Goal: Communication & Community: Share content

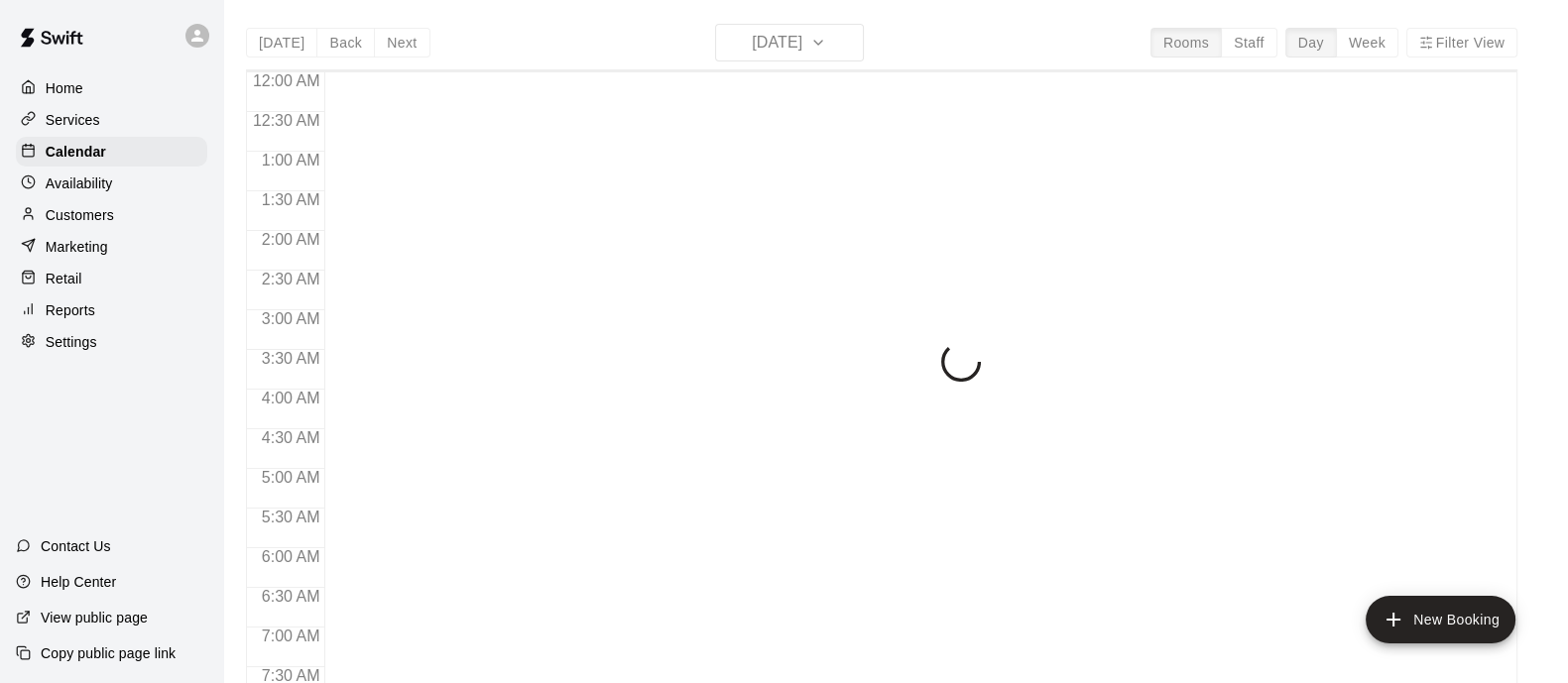
scroll to position [833, 0]
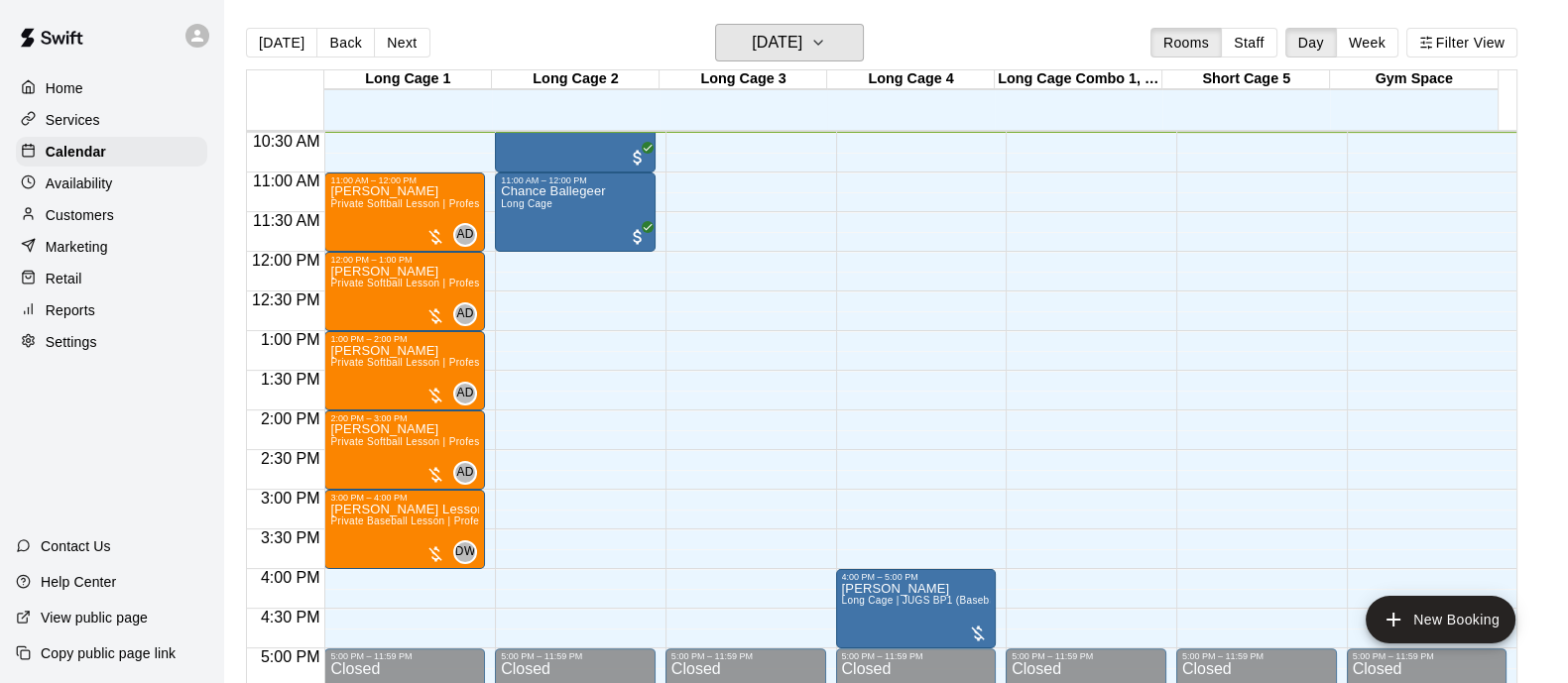
click at [835, 44] on button "[DATE]" at bounding box center [788, 43] width 149 height 38
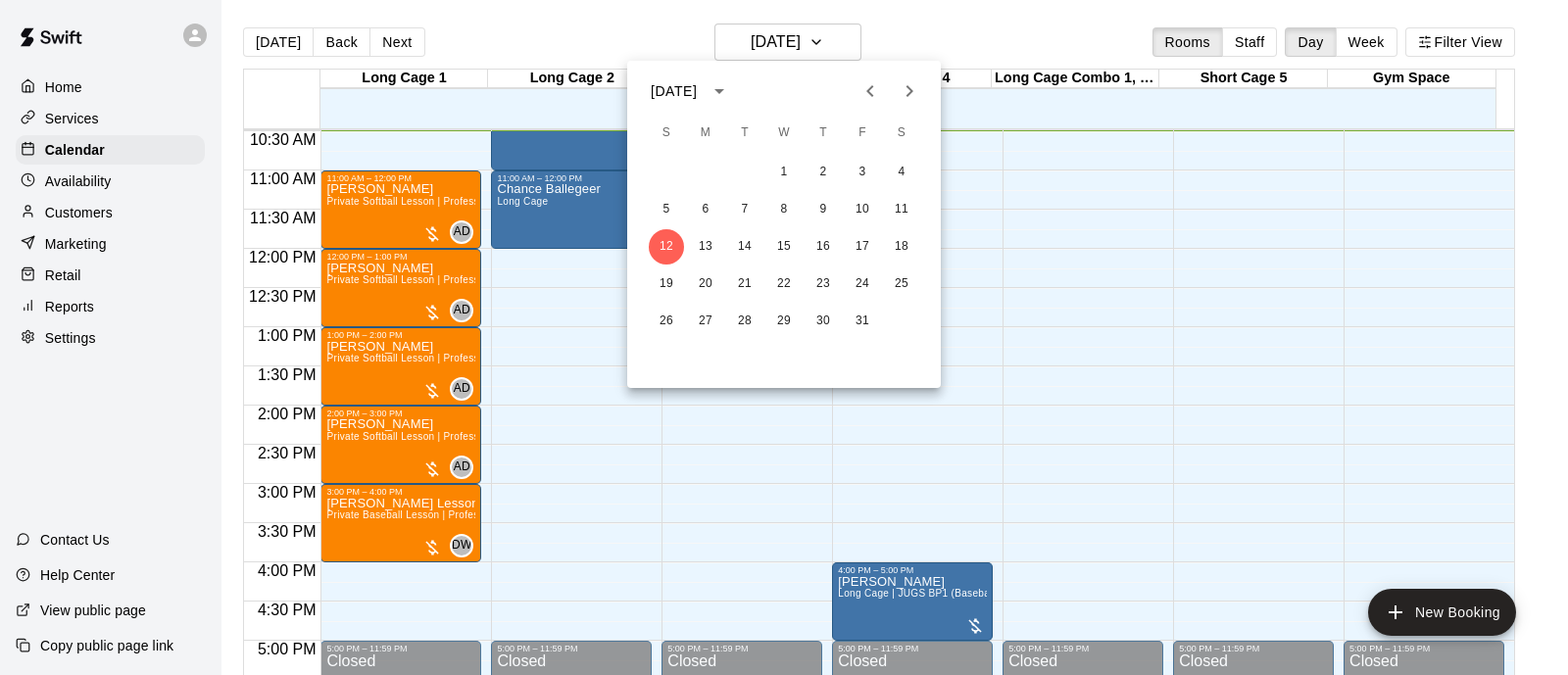
click at [825, 43] on div at bounding box center [784, 337] width 1568 height 675
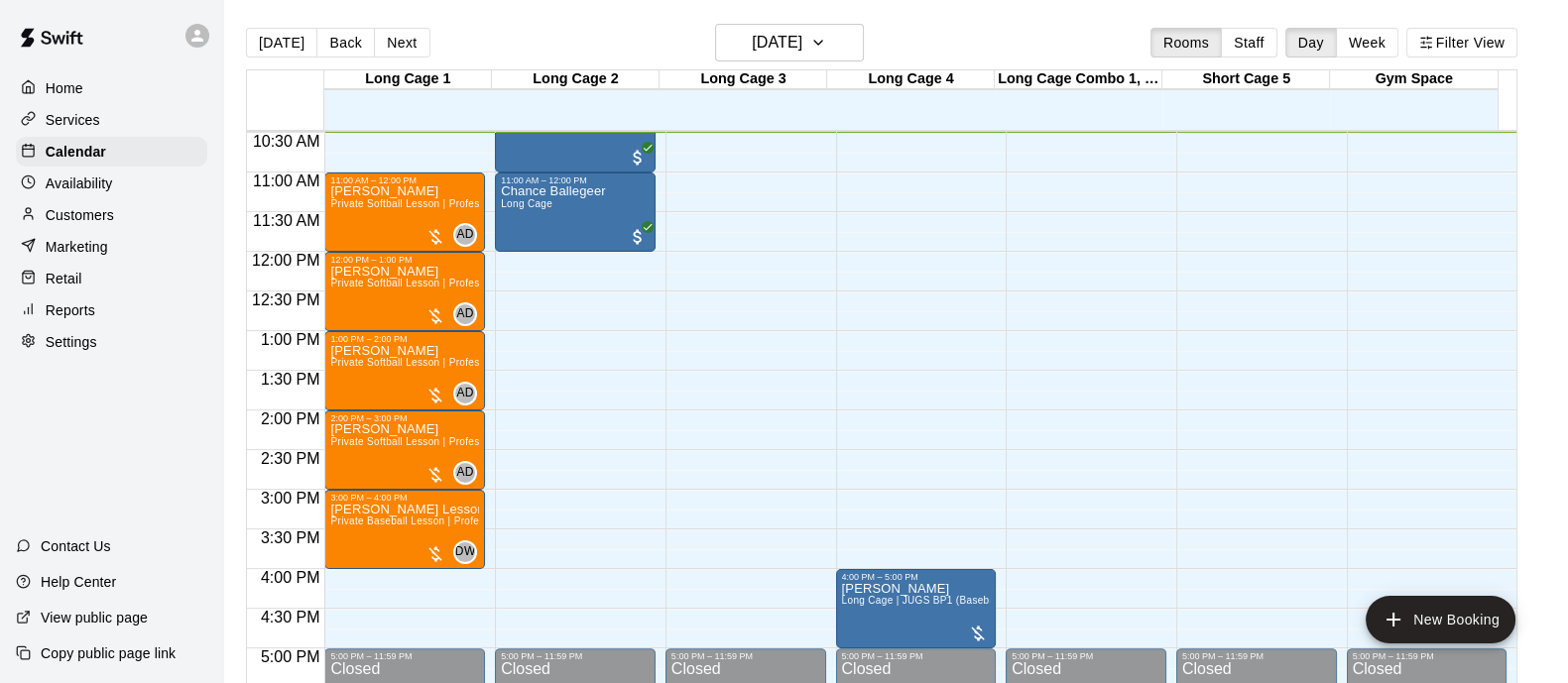
click at [971, 38] on div "[DATE] Back [DATE][DATE] Rooms Staff Day Week Filter View" at bounding box center [881, 47] width 1271 height 46
click at [788, 56] on h6 "[DATE]" at bounding box center [777, 43] width 51 height 28
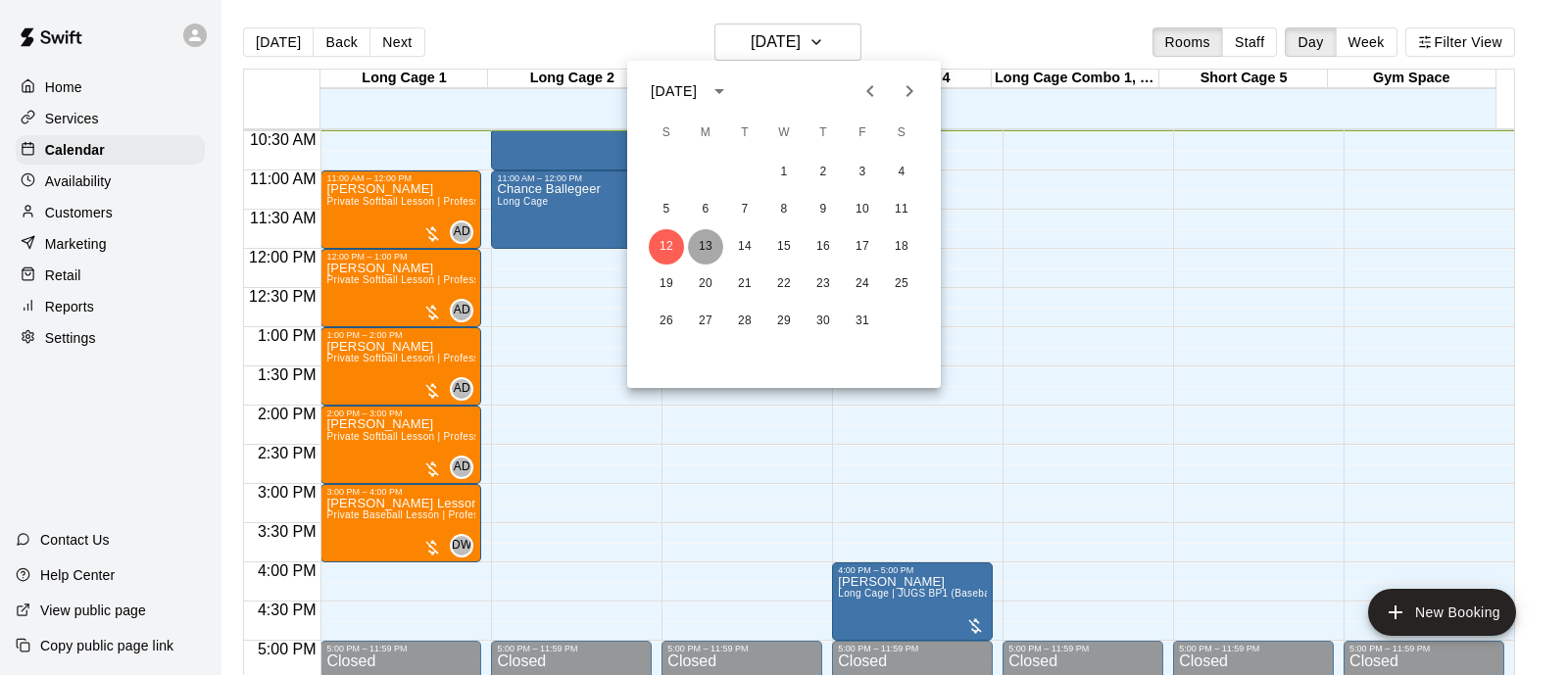
click at [701, 248] on button "13" at bounding box center [705, 247] width 35 height 35
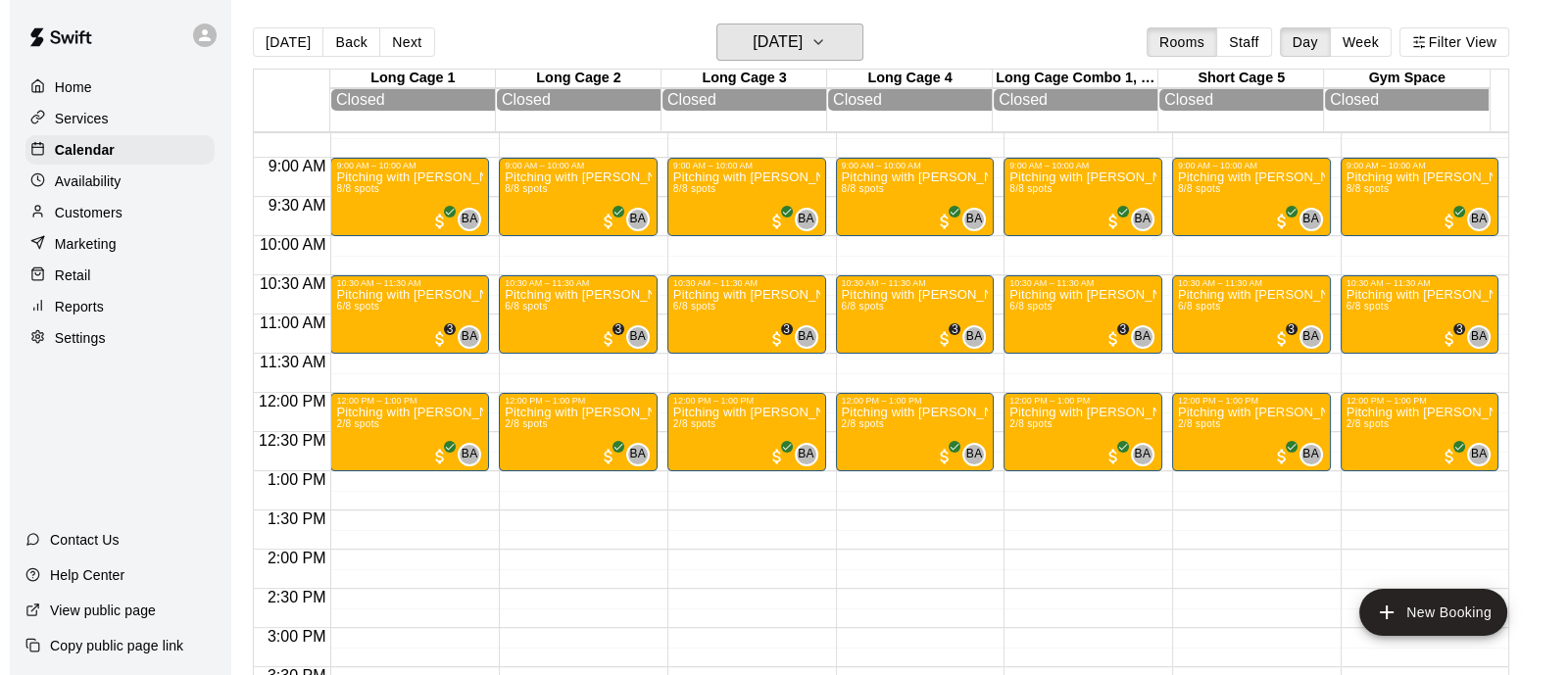
scroll to position [682, 0]
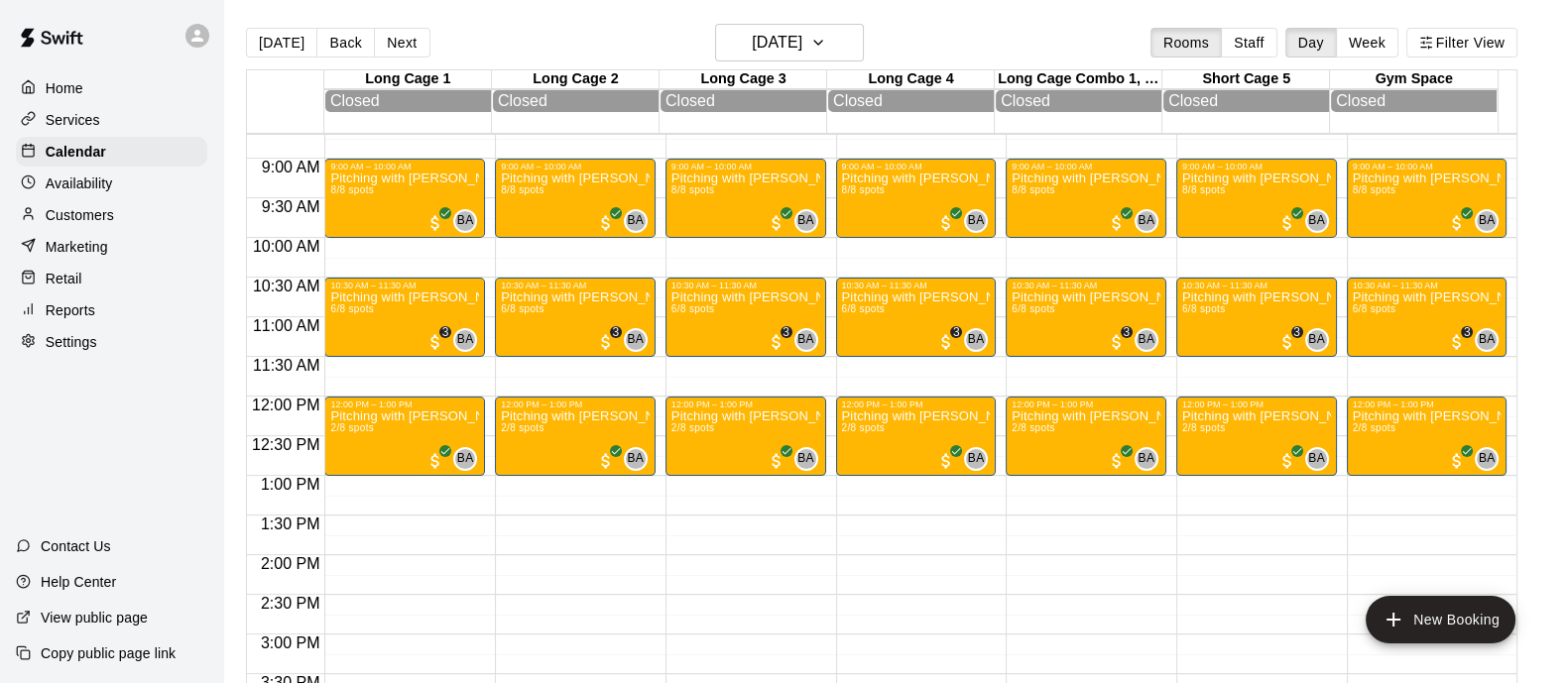
click at [417, 193] on div "Pitching with [PERSON_NAME] | Ages [DEMOGRAPHIC_DATA] | 9-10am 8/8 spots" at bounding box center [404, 512] width 149 height 683
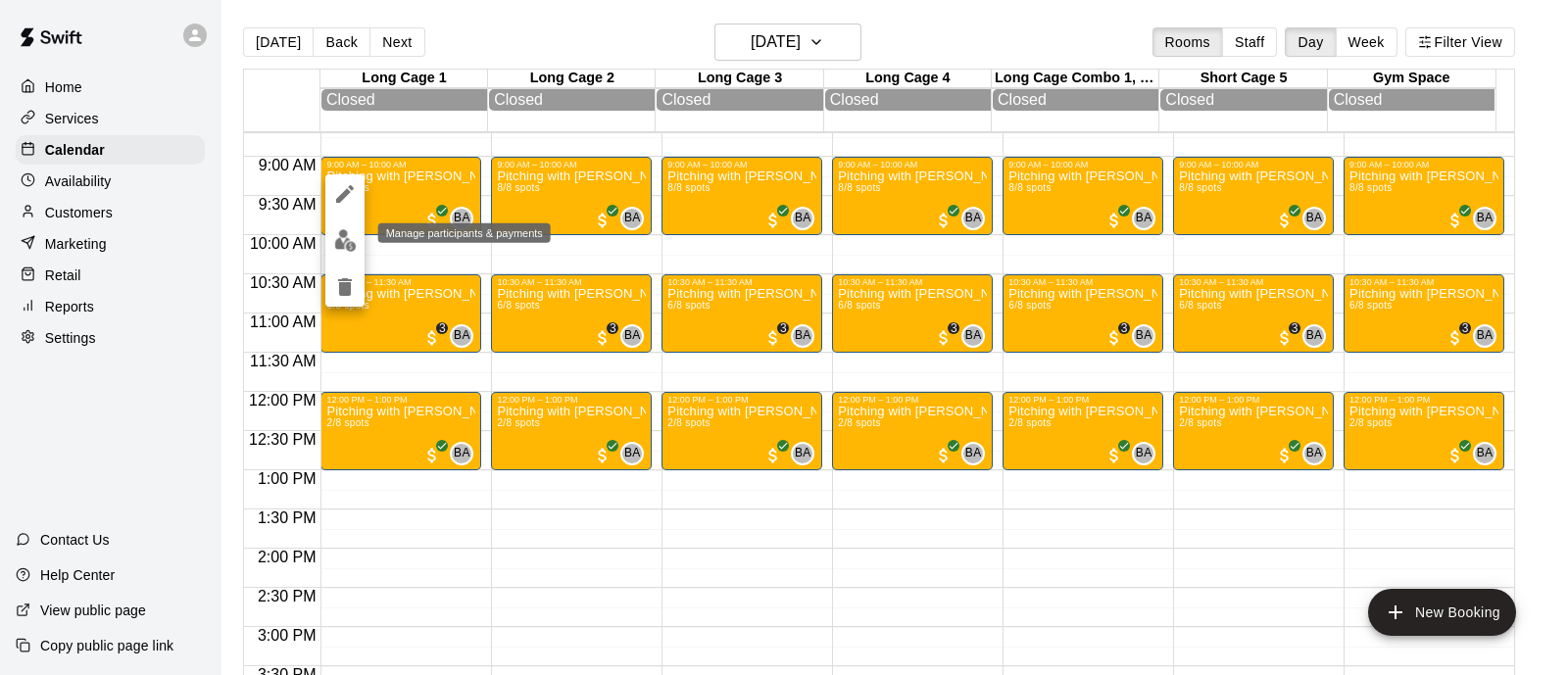
click at [343, 240] on img "edit" at bounding box center [345, 240] width 23 height 23
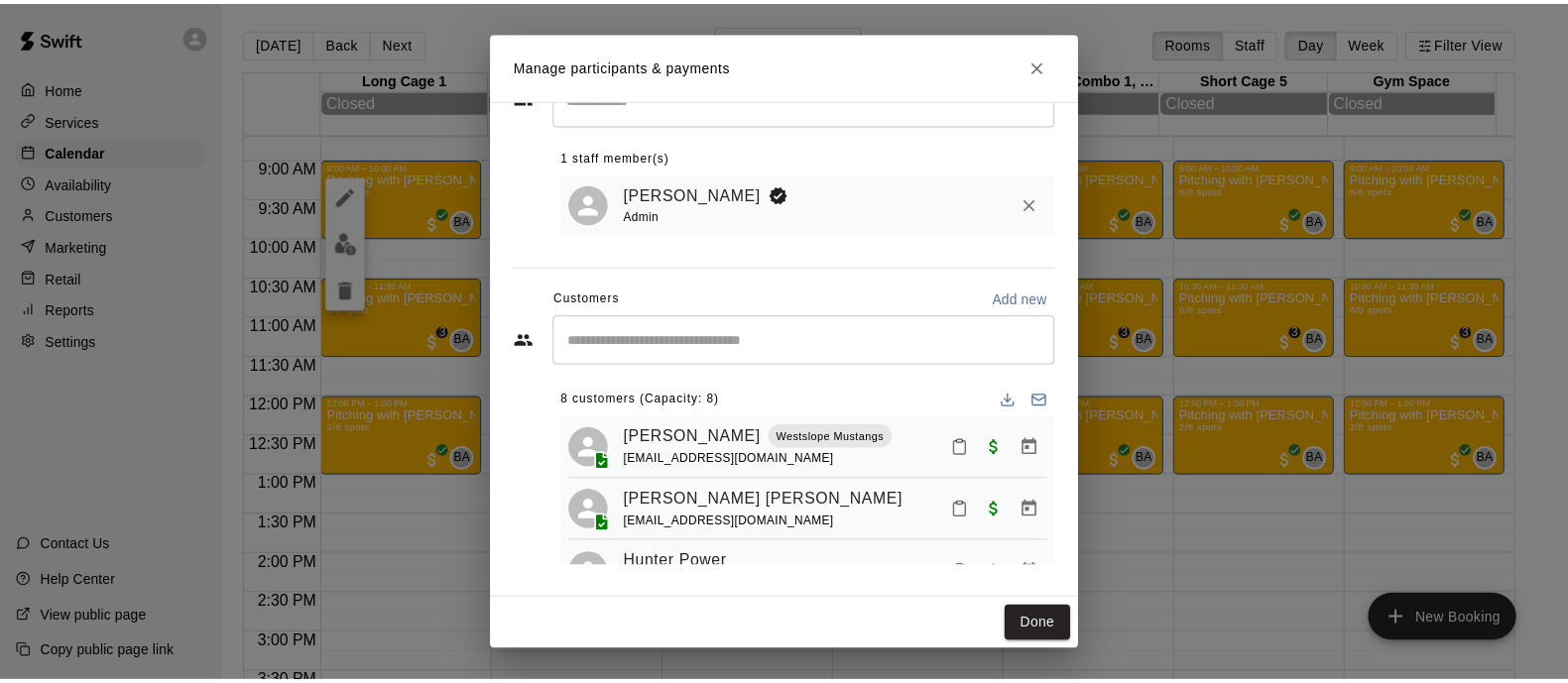
scroll to position [0, 0]
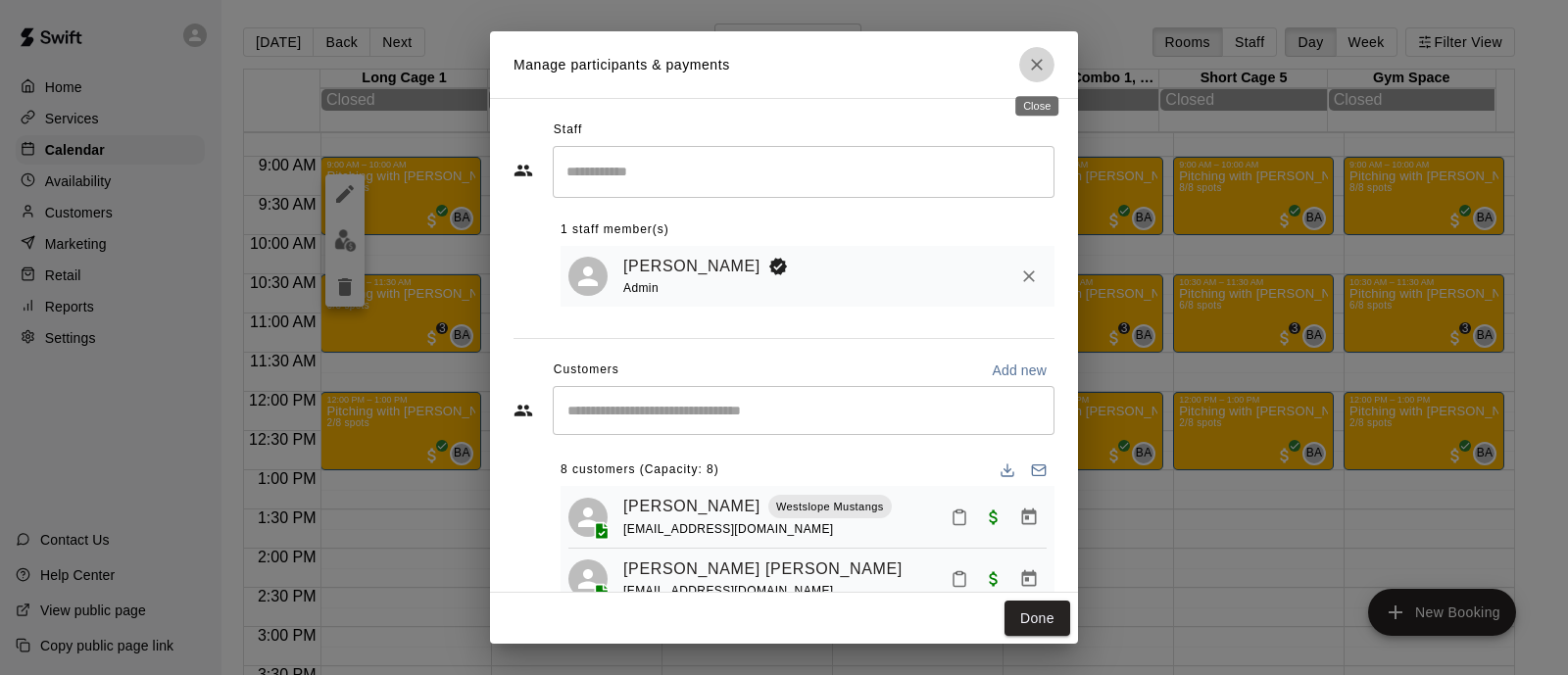
click at [1035, 66] on icon "Close" at bounding box center [1037, 65] width 12 height 12
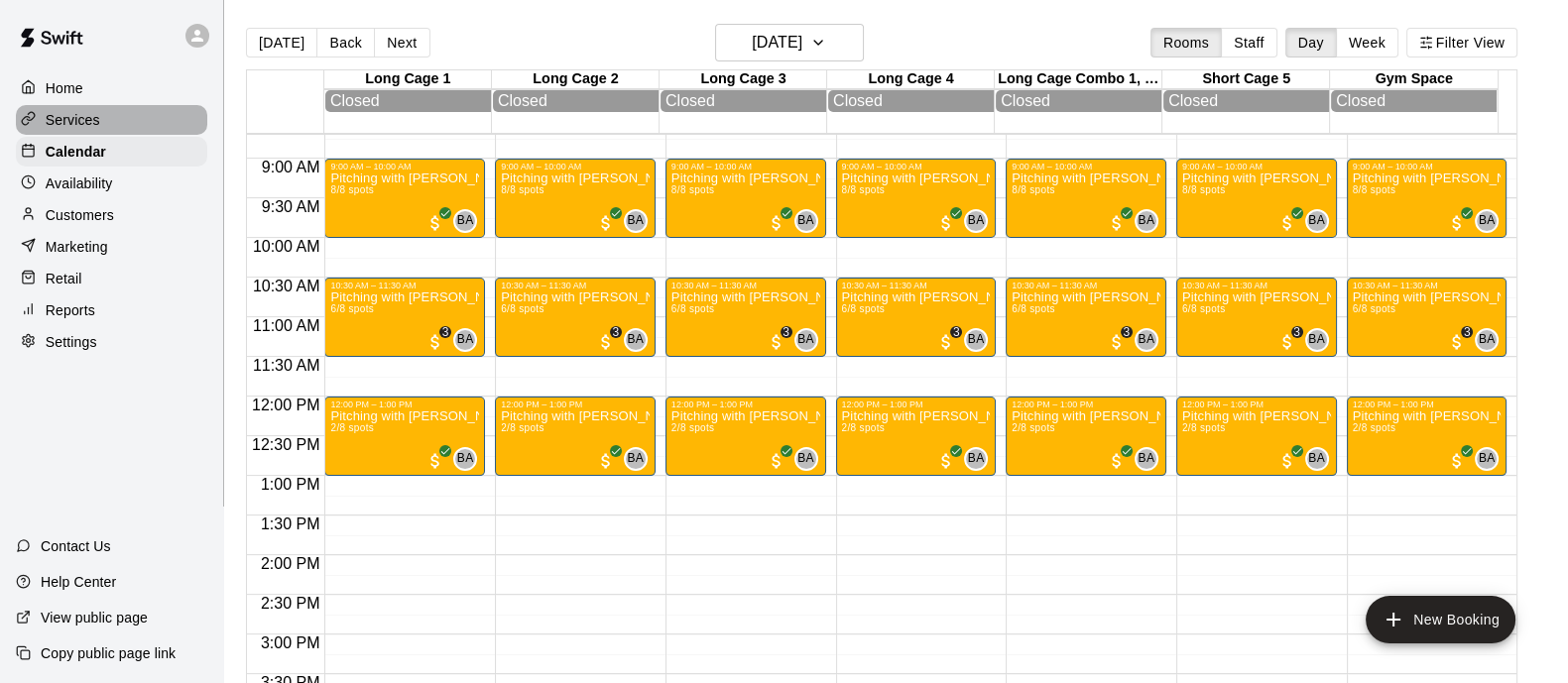
click at [72, 120] on p "Services" at bounding box center [73, 120] width 55 height 20
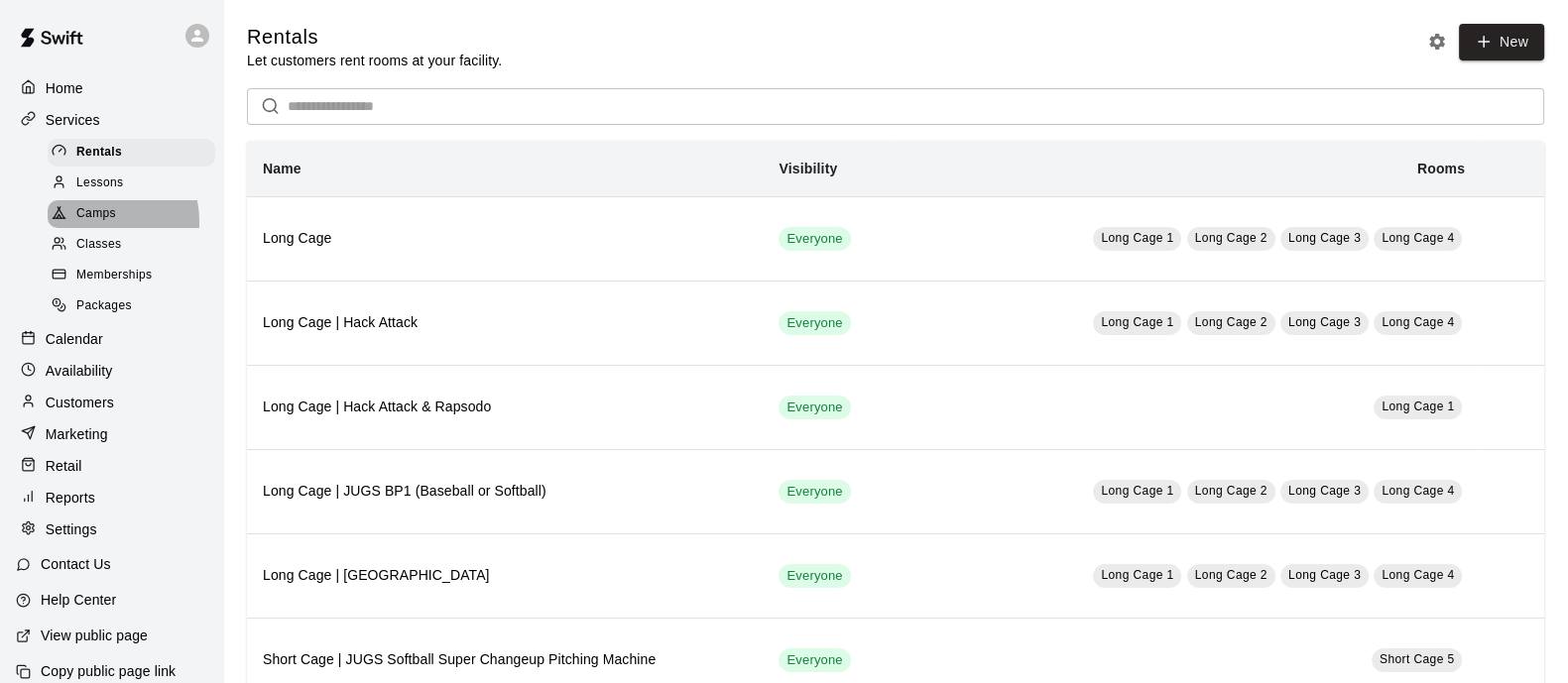
click at [97, 224] on span "Camps" at bounding box center [97, 214] width 40 height 20
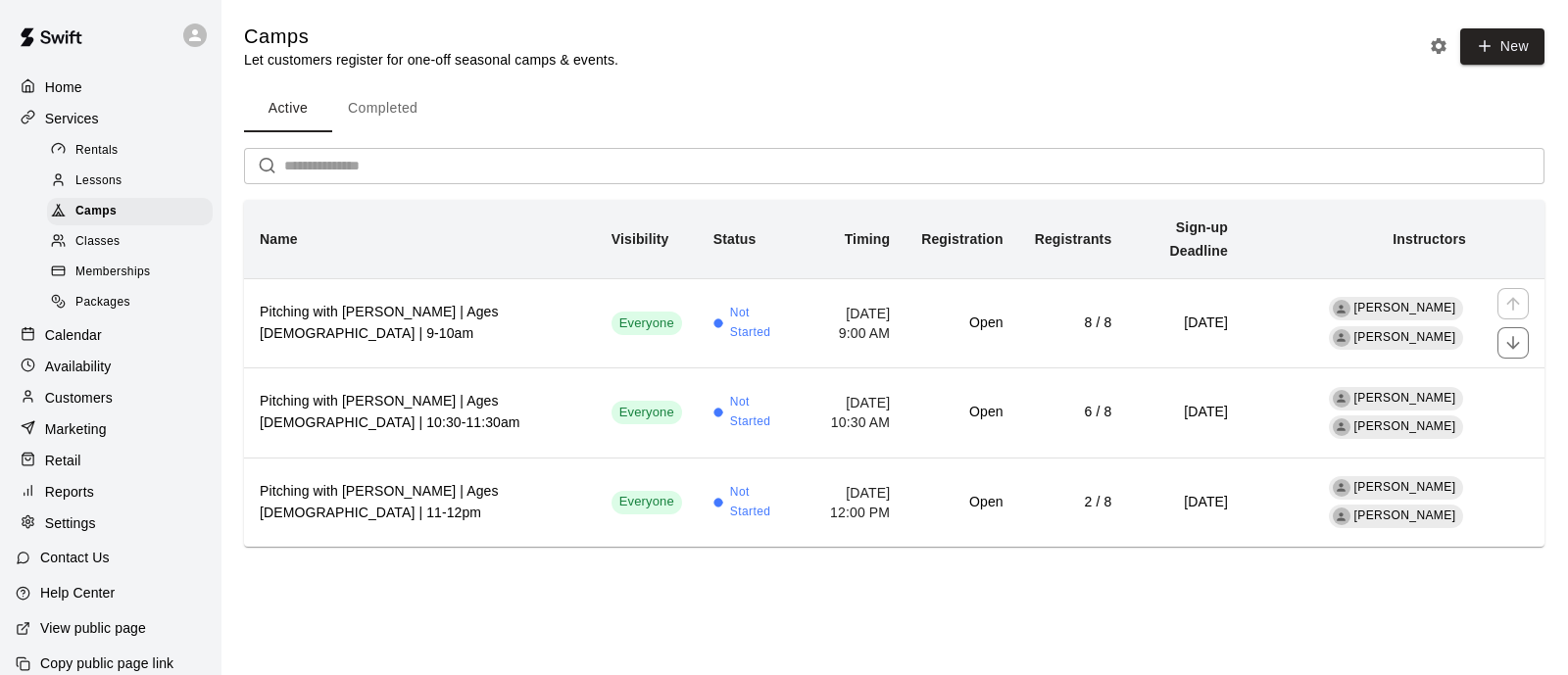
click at [428, 302] on h6 "Pitching with [PERSON_NAME] | Ages [DEMOGRAPHIC_DATA] | 9-10am" at bounding box center [420, 323] width 320 height 43
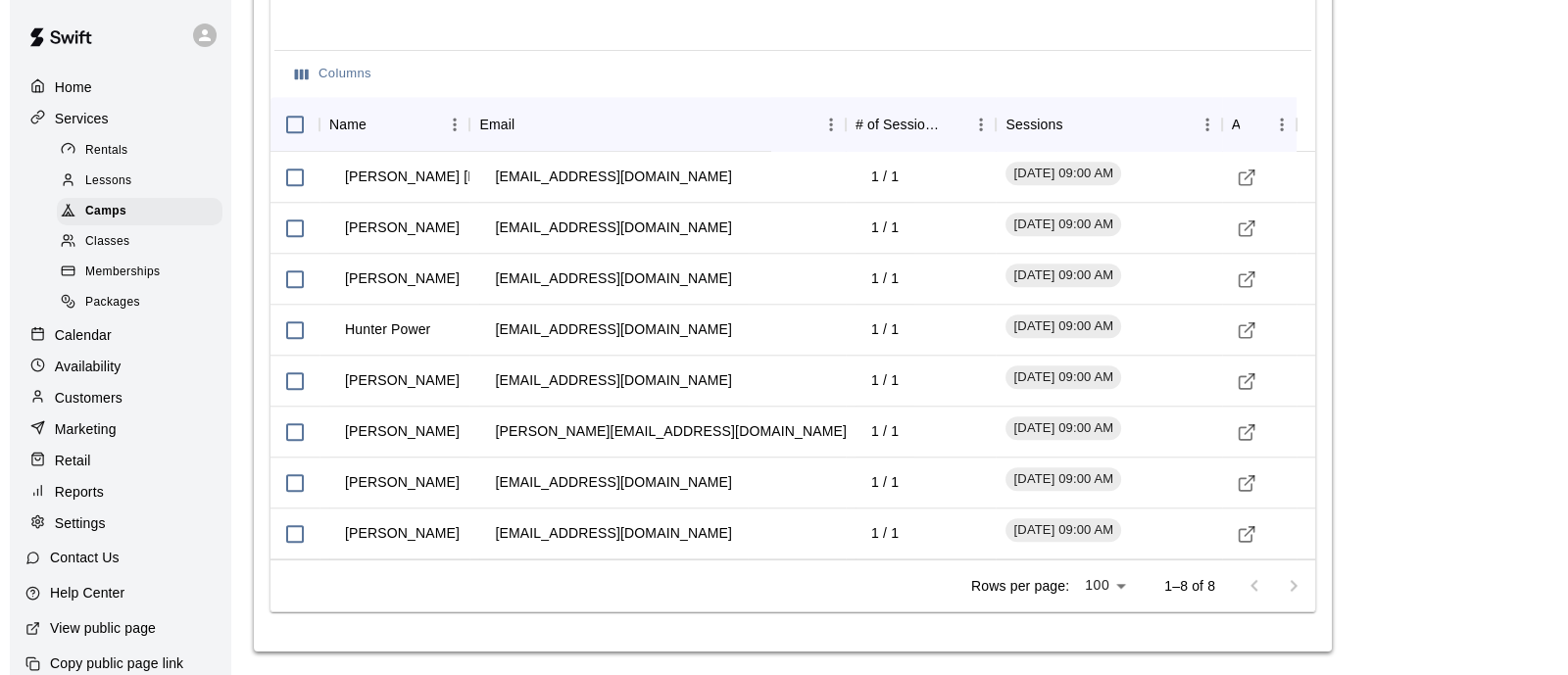
scroll to position [2351, 0]
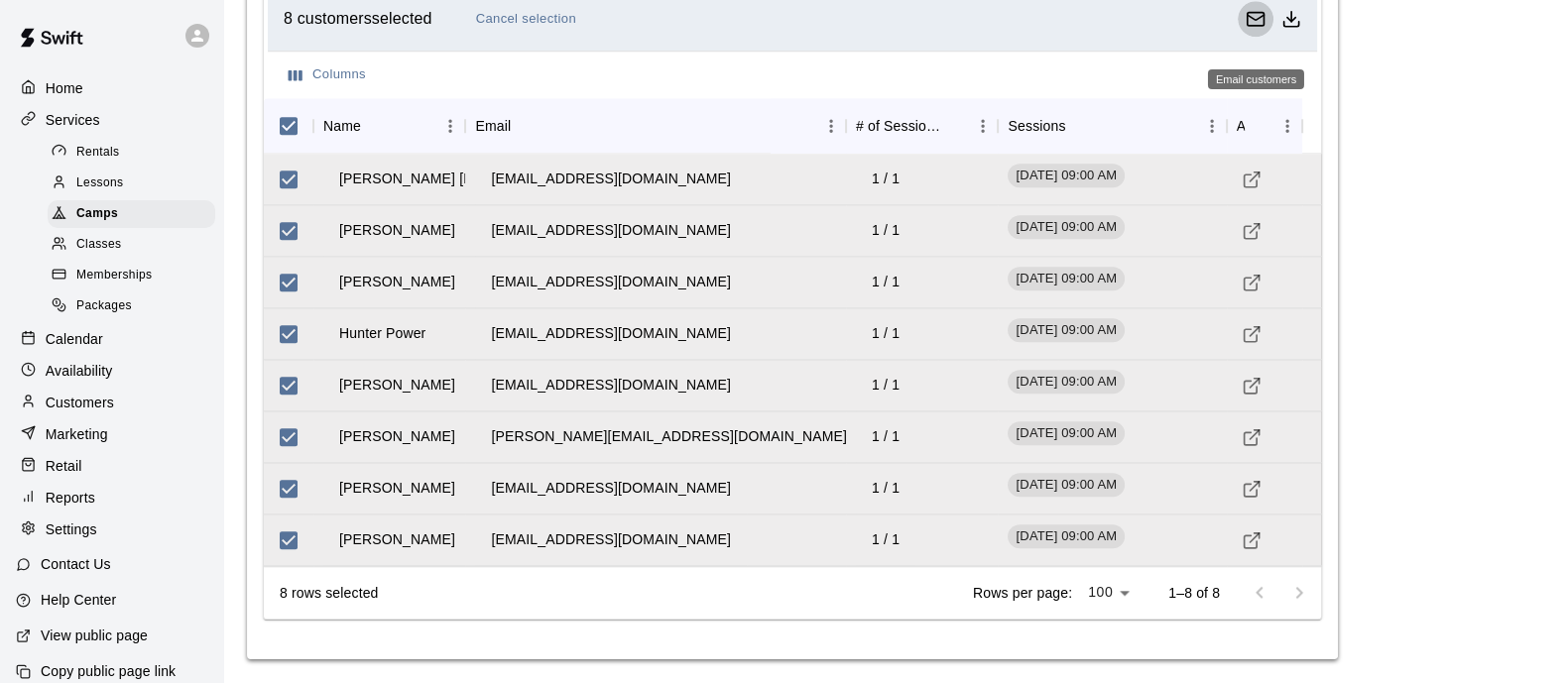
click at [1252, 22] on icon "Email customers" at bounding box center [1255, 19] width 20 height 20
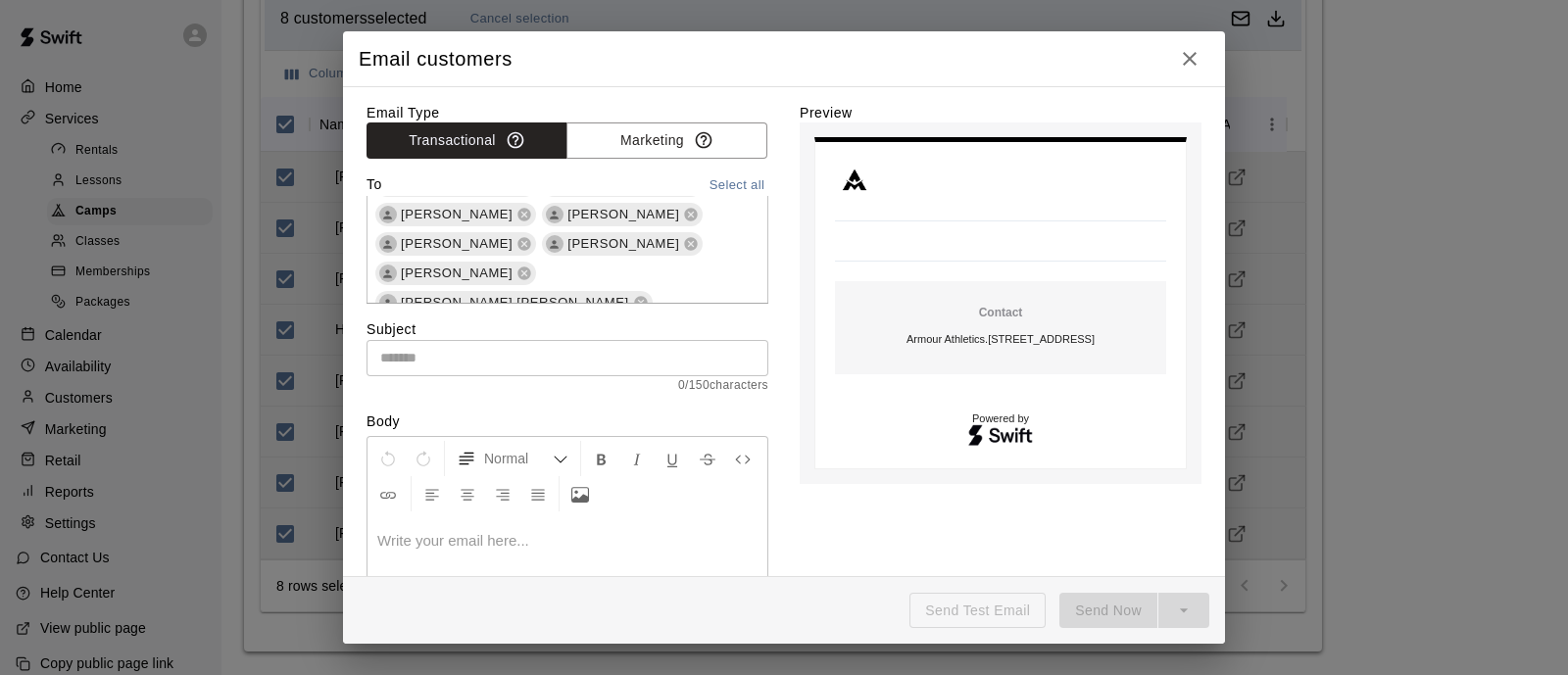
scroll to position [118, 0]
click at [597, 349] on input "text" at bounding box center [567, 358] width 402 height 36
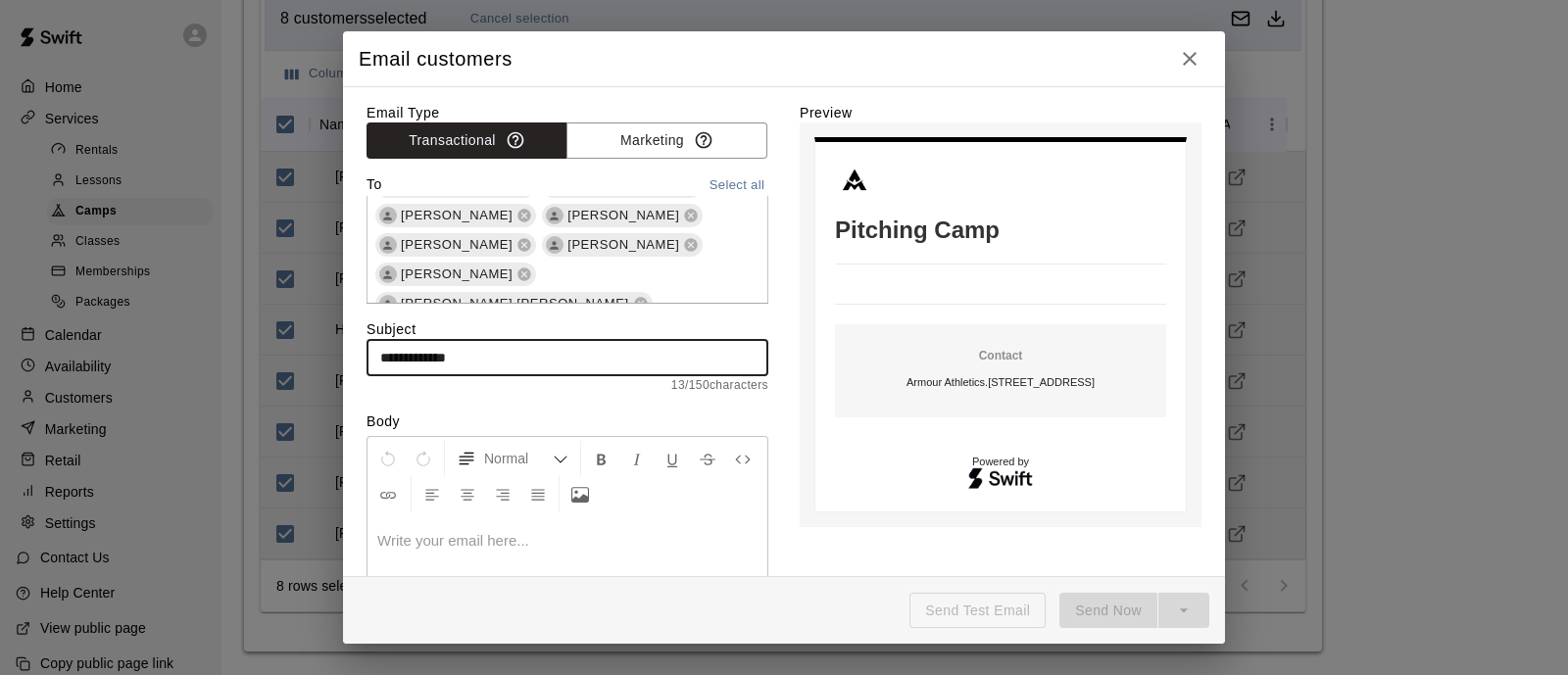
click at [377, 360] on input "**********" at bounding box center [567, 358] width 402 height 36
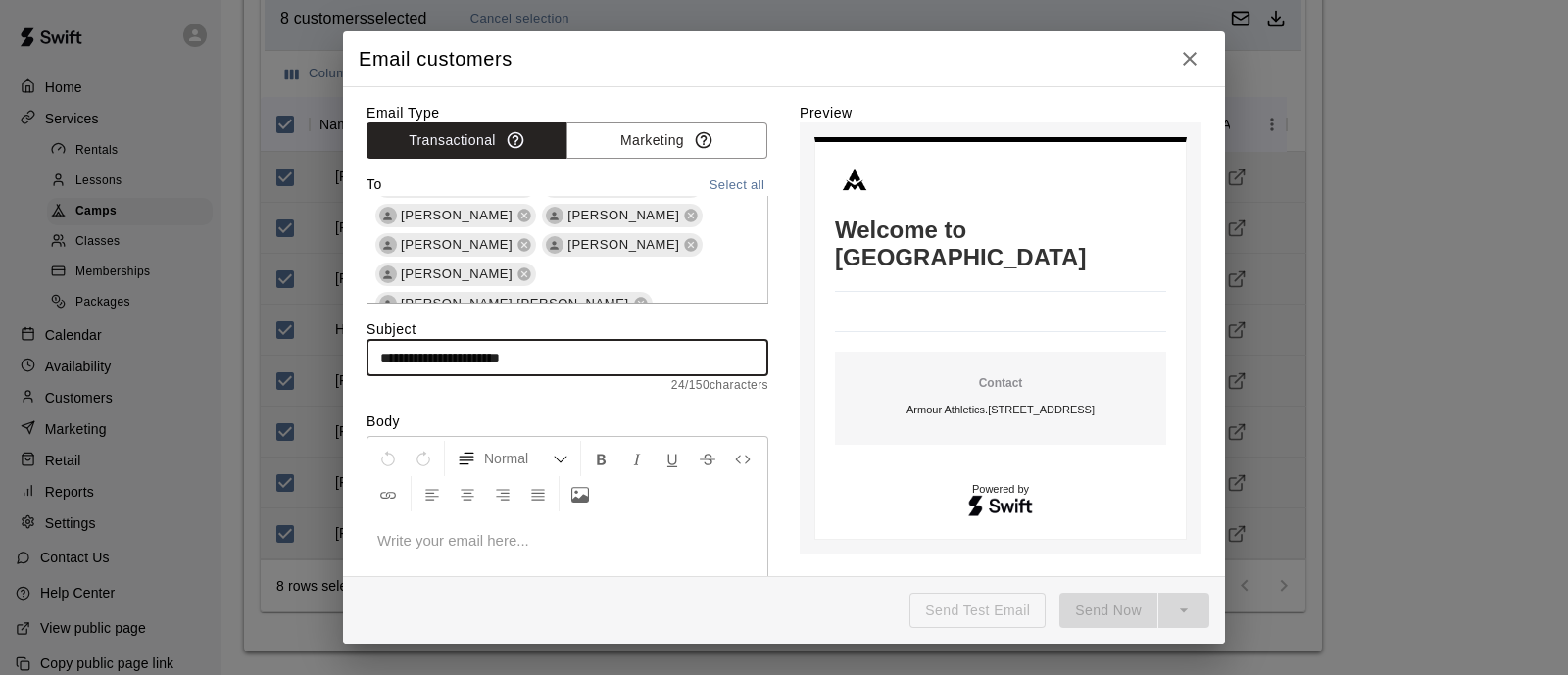
click at [616, 354] on input "**********" at bounding box center [567, 358] width 402 height 36
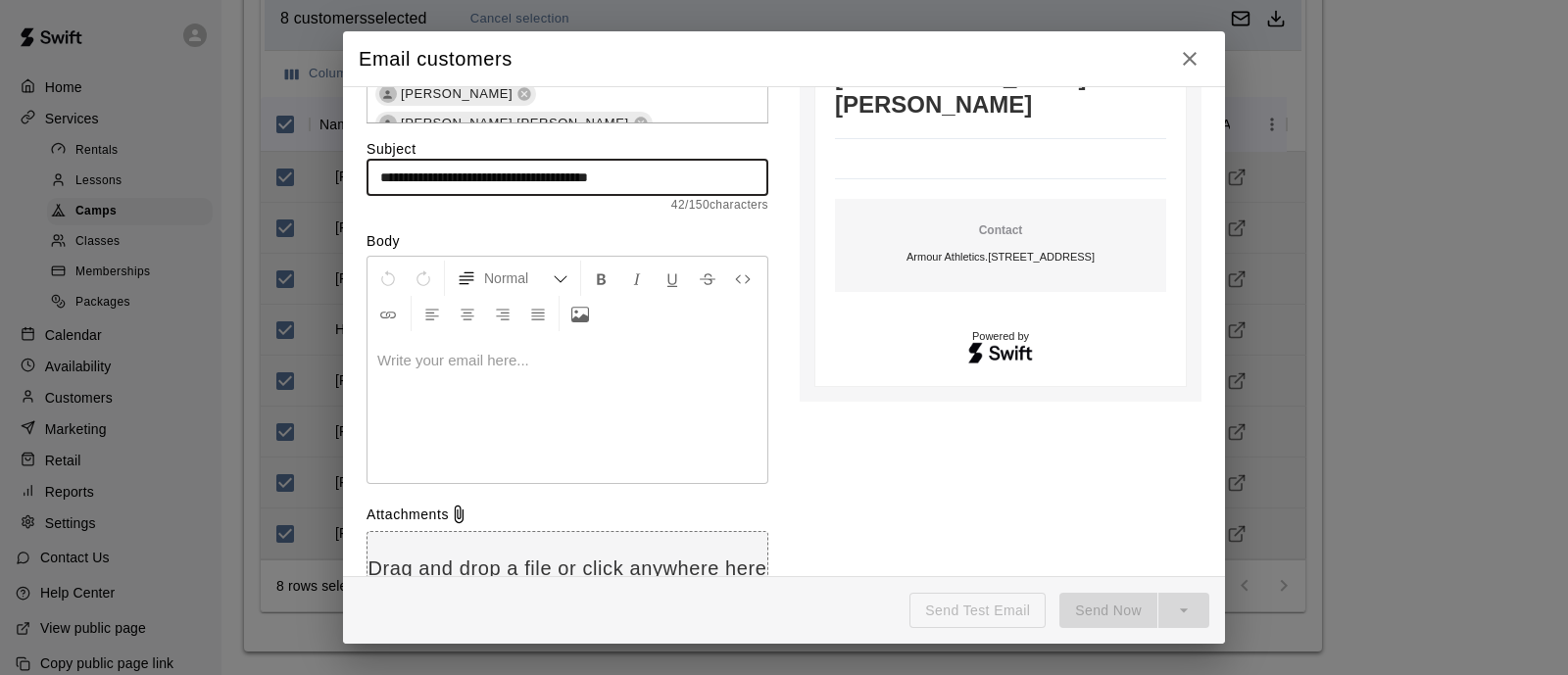
scroll to position [181, 0]
type input "**********"
click at [616, 354] on p at bounding box center [567, 360] width 380 height 20
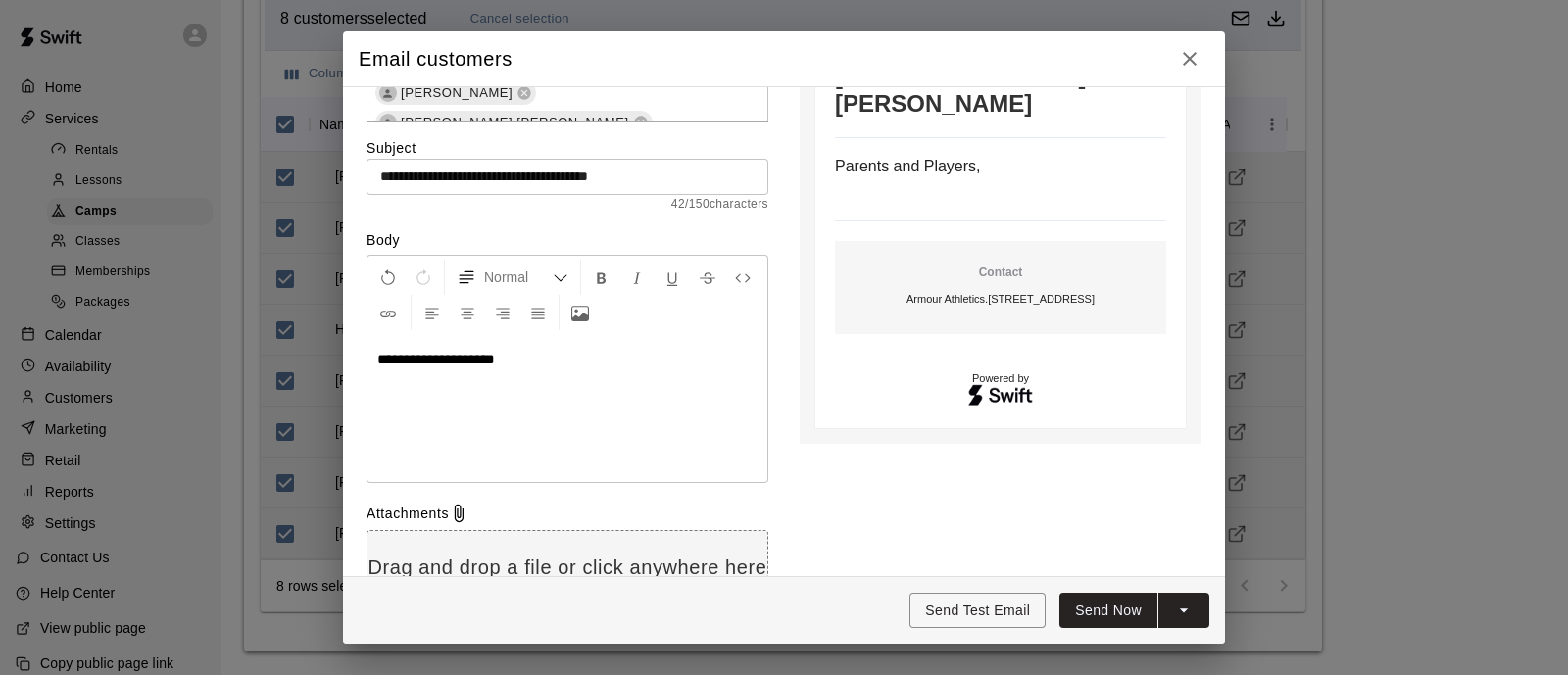
click at [1362, 151] on div "**********" at bounding box center [784, 337] width 1568 height 675
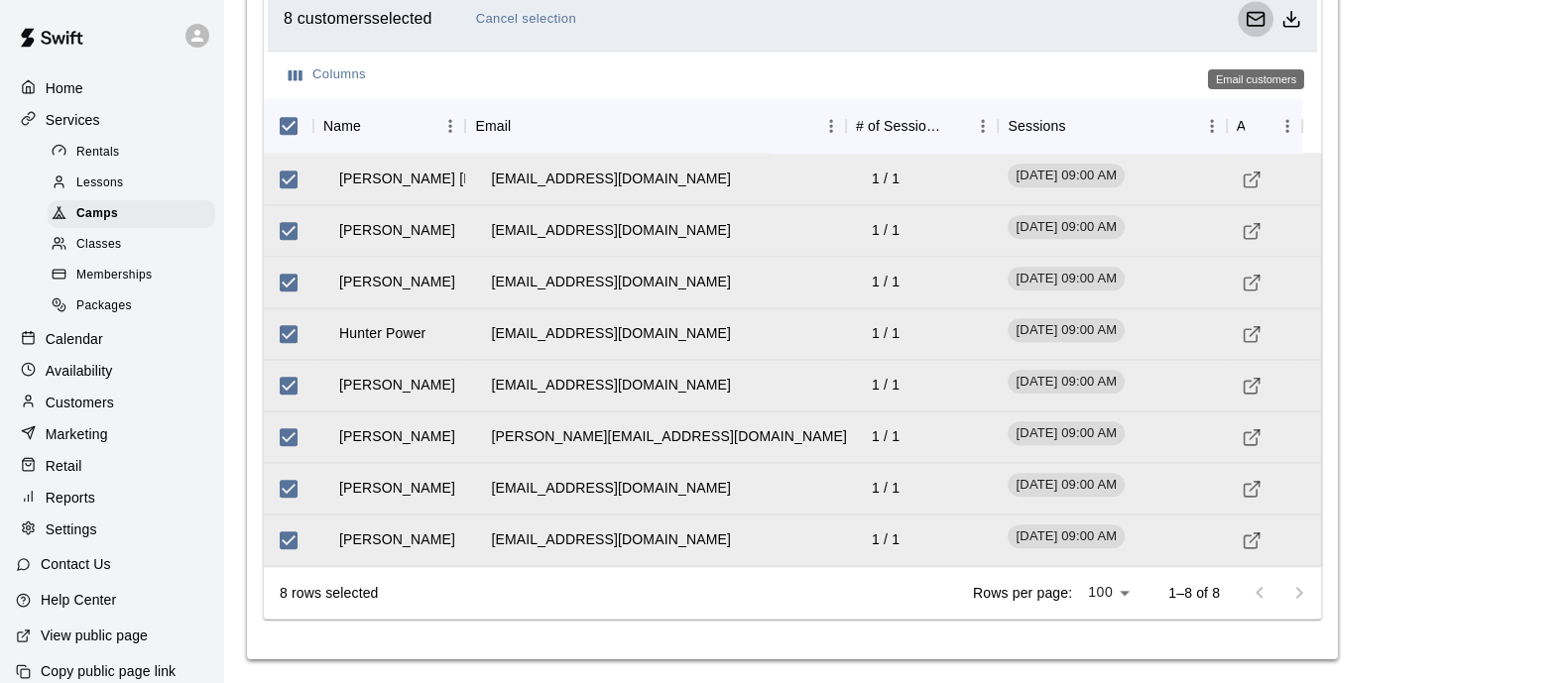
click at [1256, 20] on icon "Email customers" at bounding box center [1255, 17] width 17 height 5
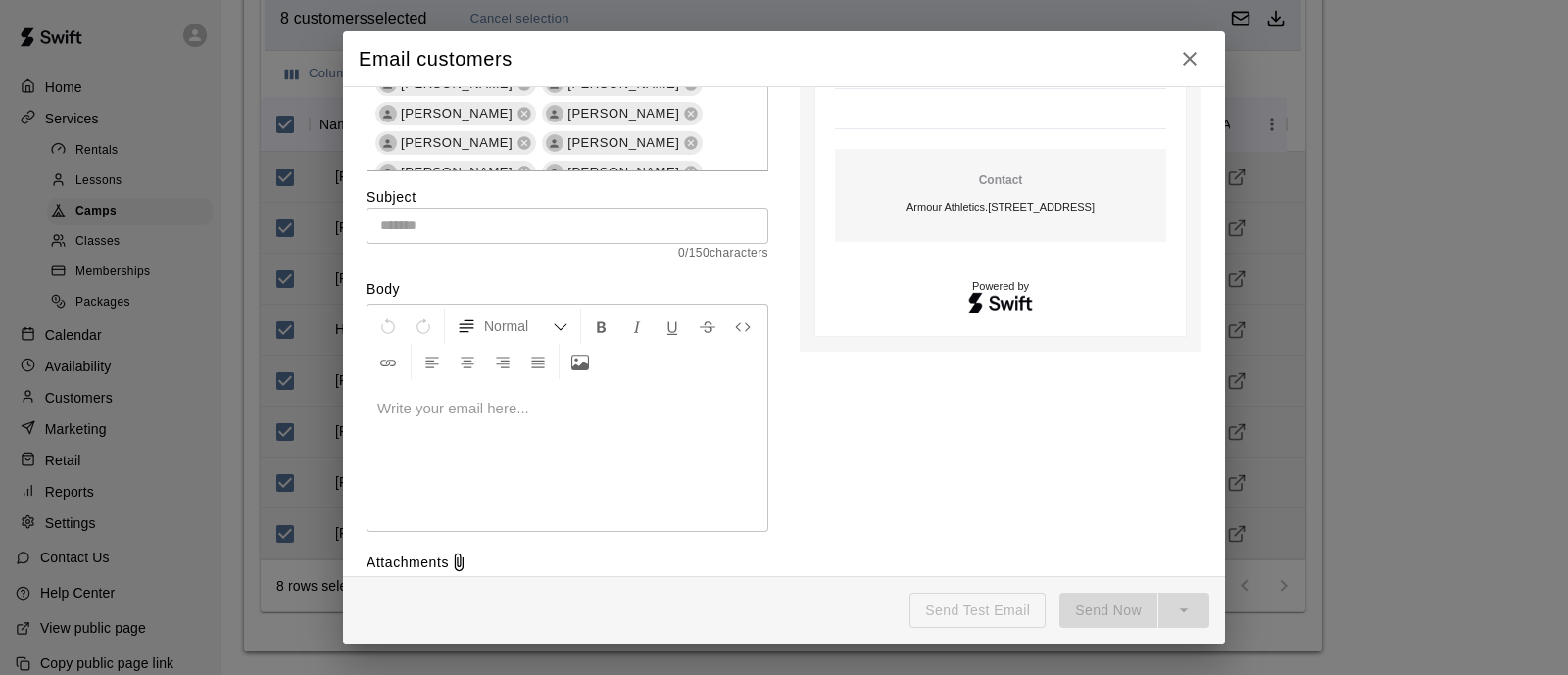
scroll to position [137, 0]
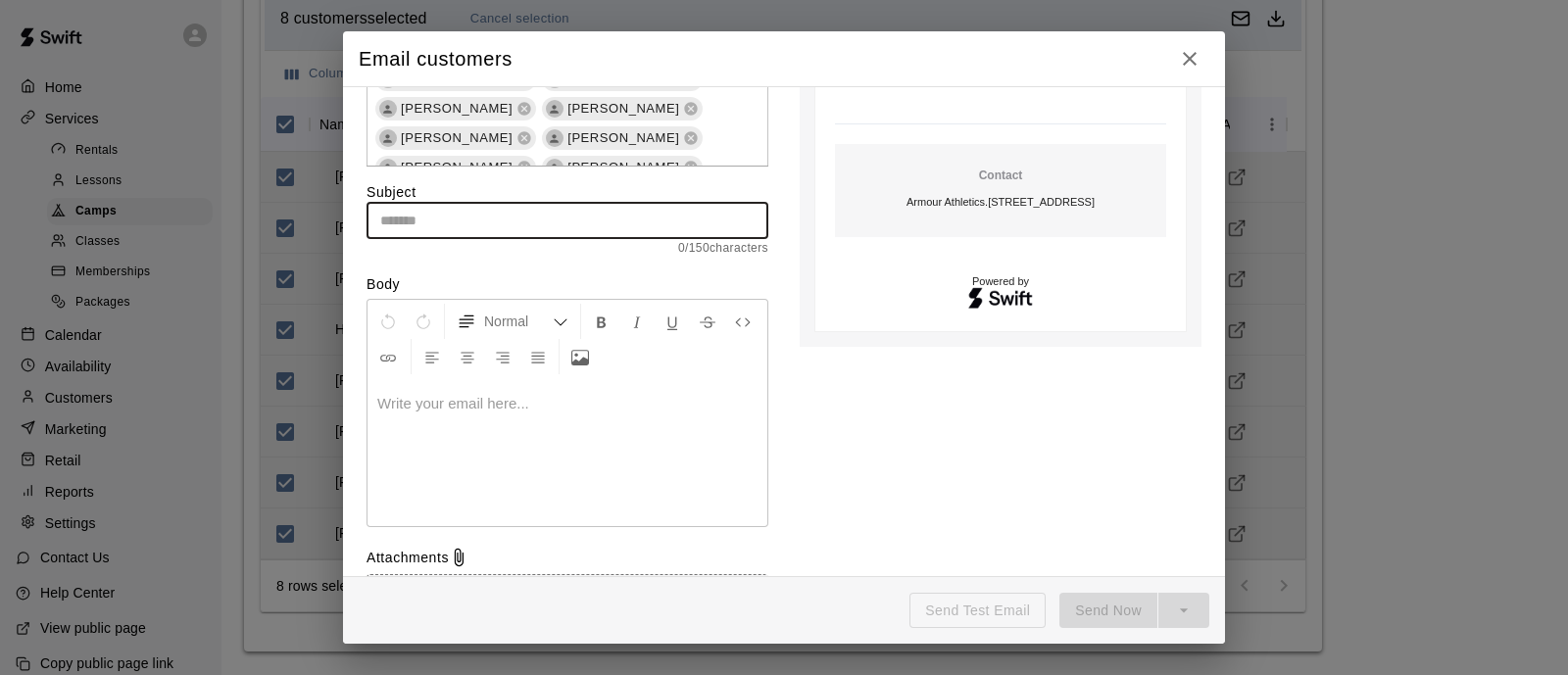
click at [536, 212] on input "text" at bounding box center [567, 221] width 402 height 36
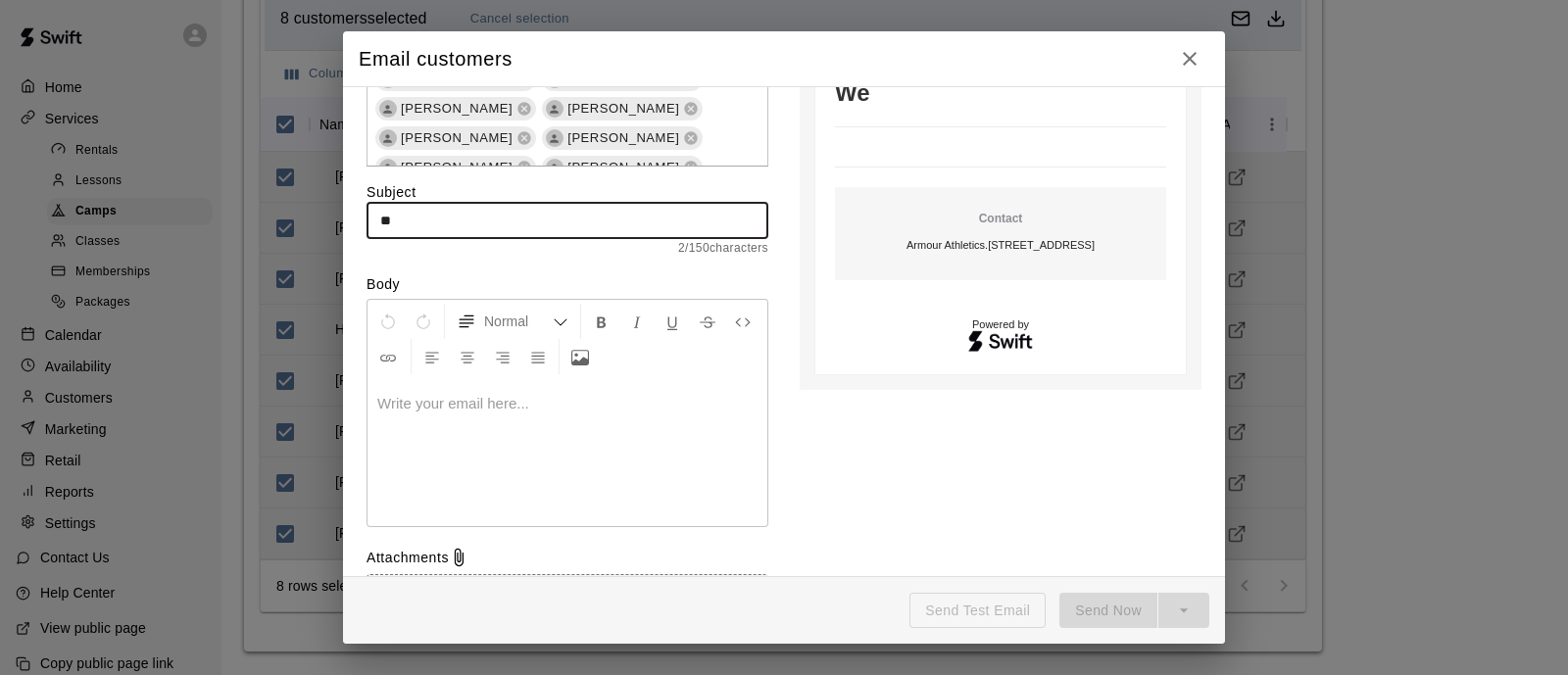
type input "*"
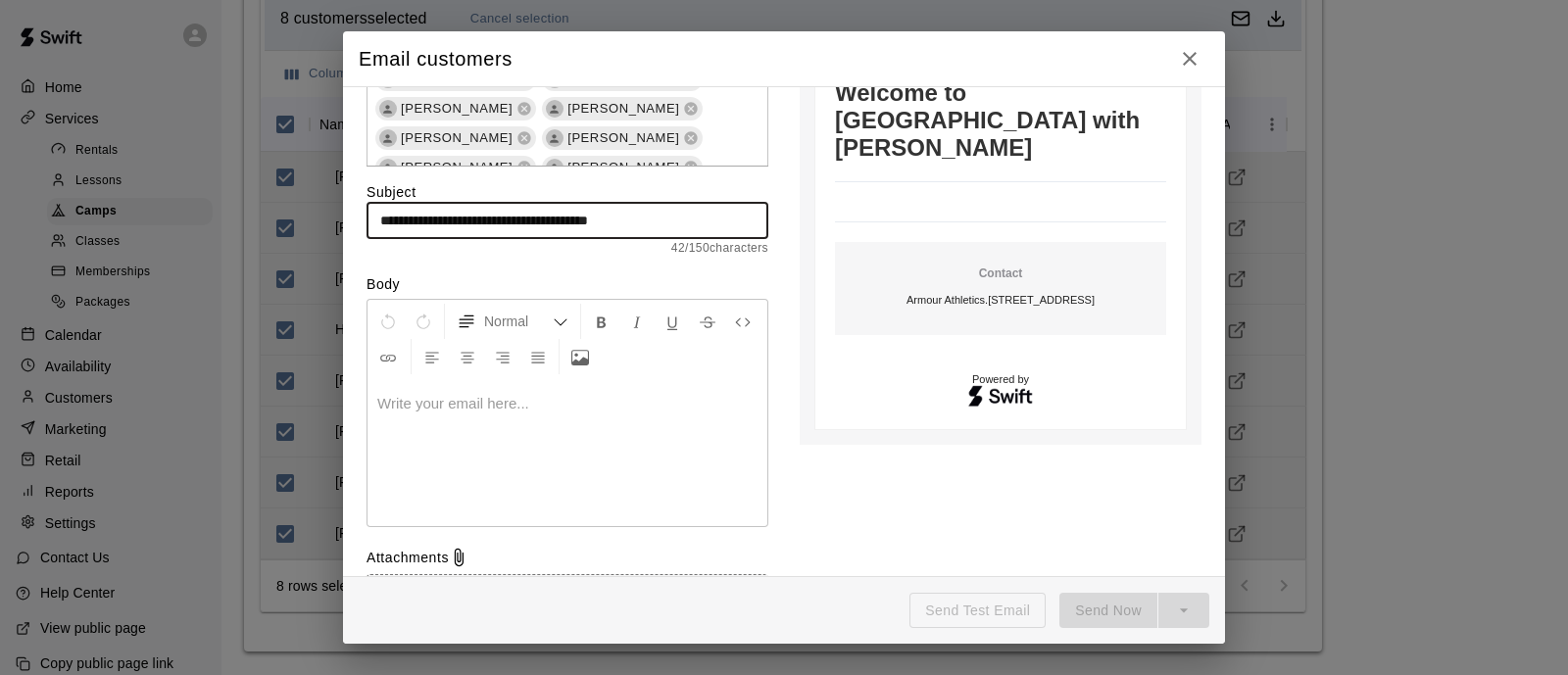
type input "**********"
click at [503, 399] on p at bounding box center [567, 404] width 380 height 20
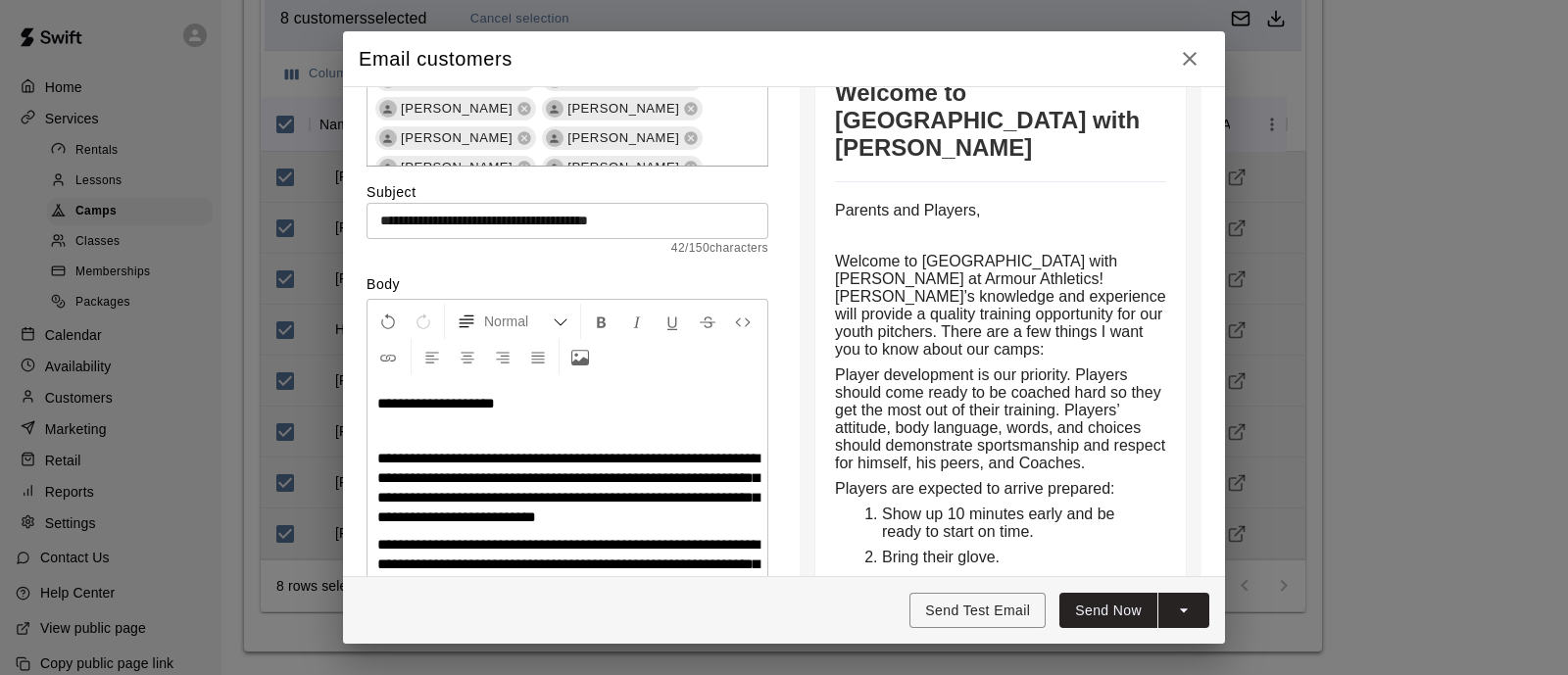
scroll to position [764, 0]
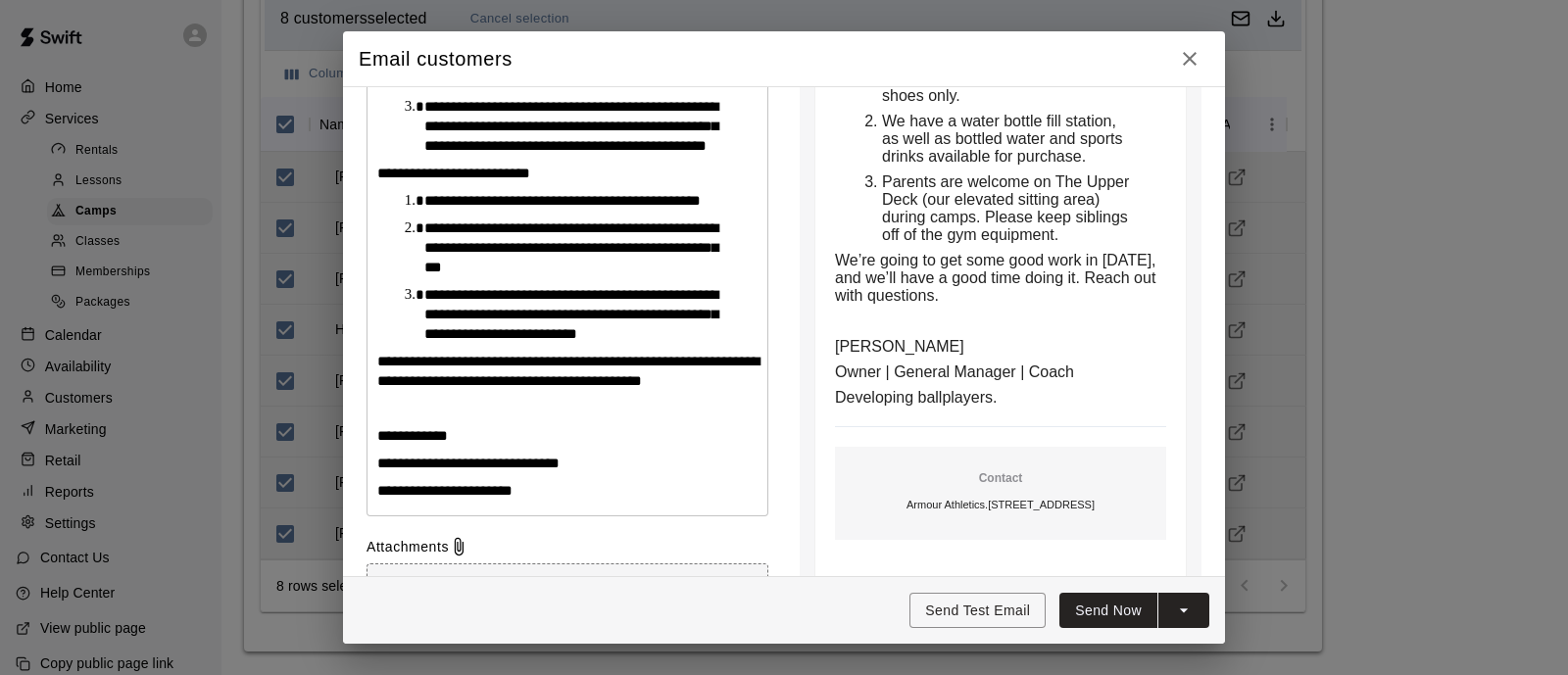
click at [523, 391] on p "**********" at bounding box center [567, 371] width 380 height 39
click at [421, 419] on p at bounding box center [567, 409] width 380 height 20
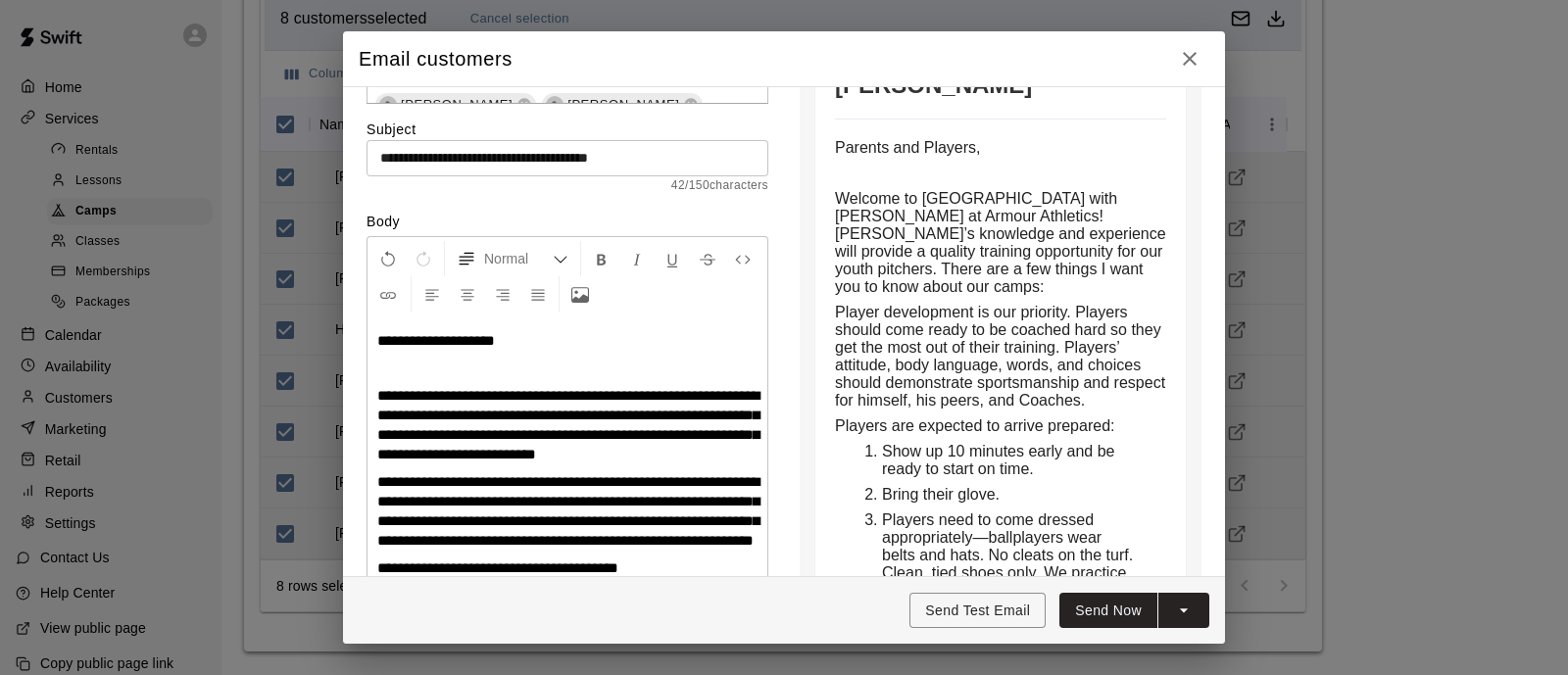
scroll to position [168, 0]
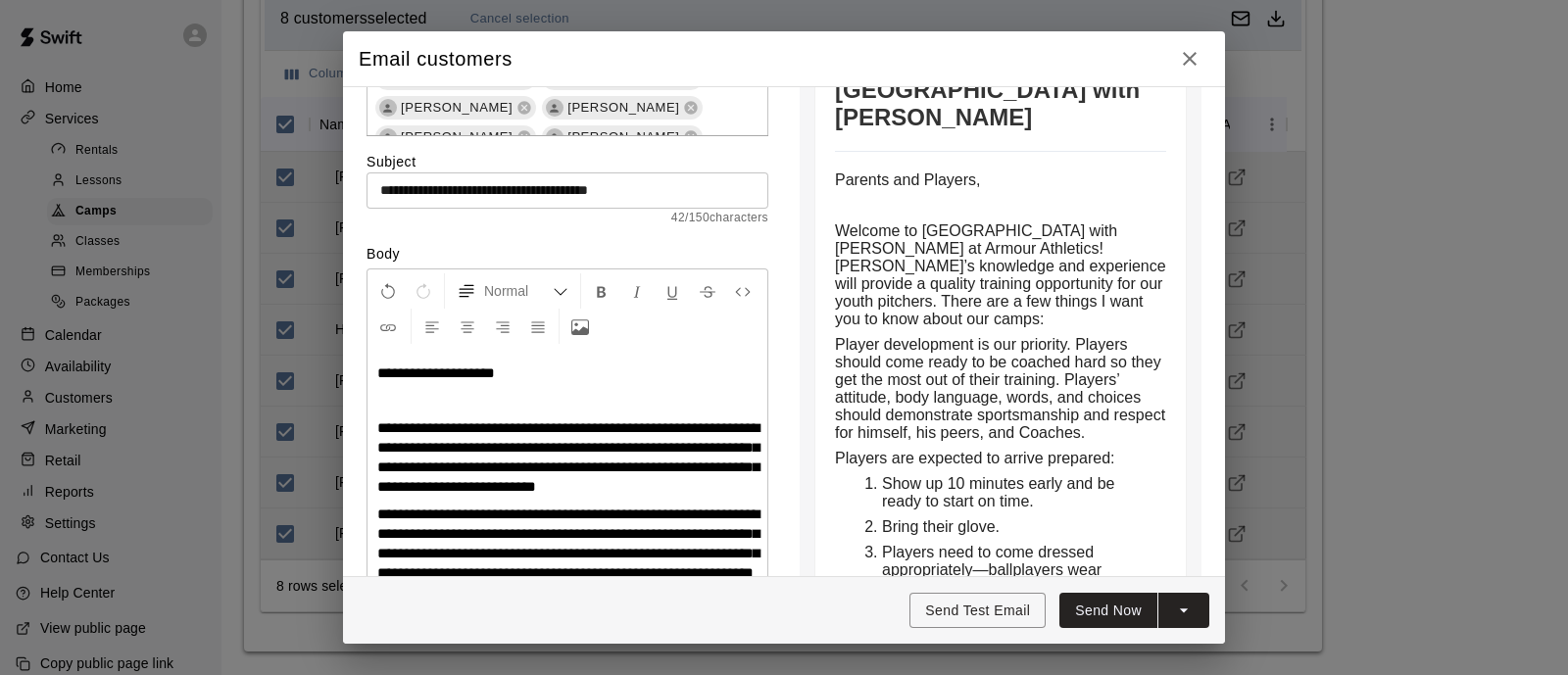
click at [470, 391] on p at bounding box center [567, 401] width 380 height 20
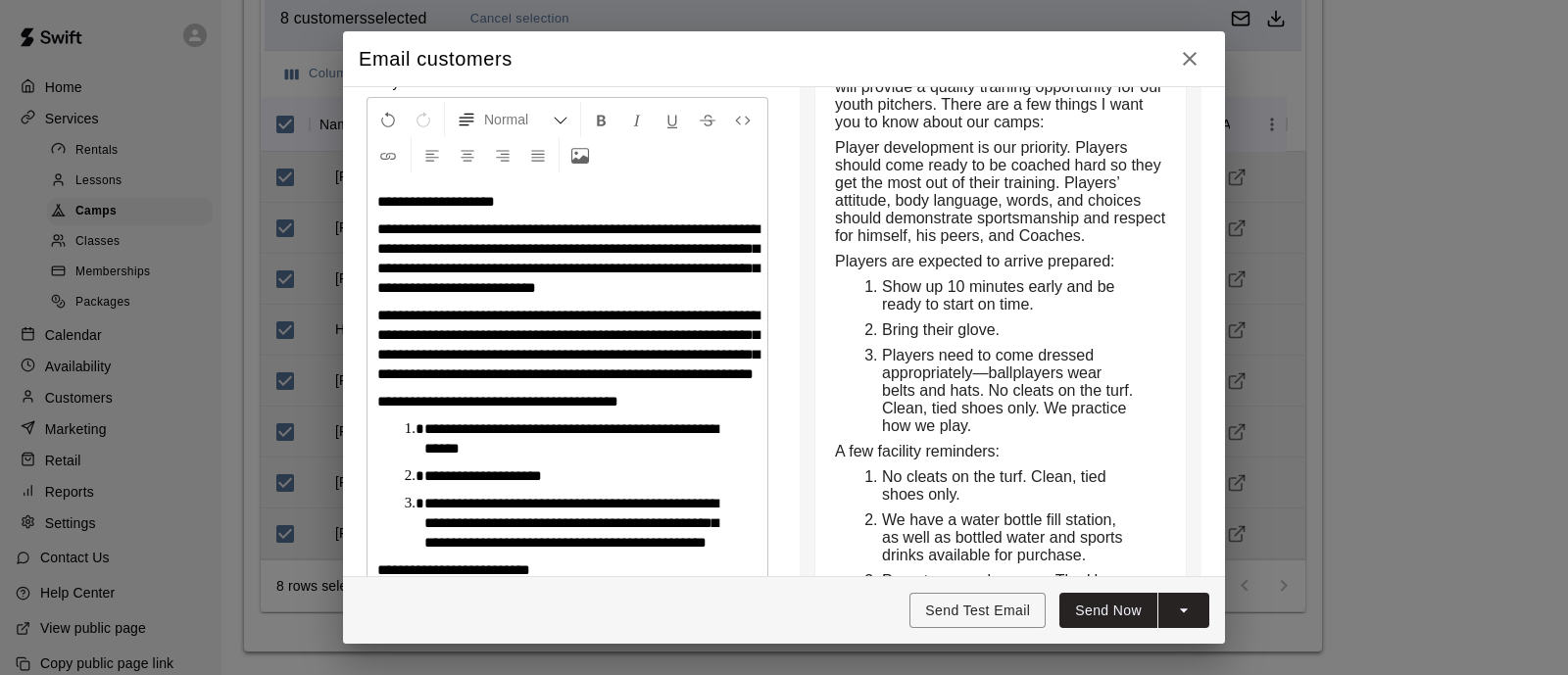
scroll to position [383, 0]
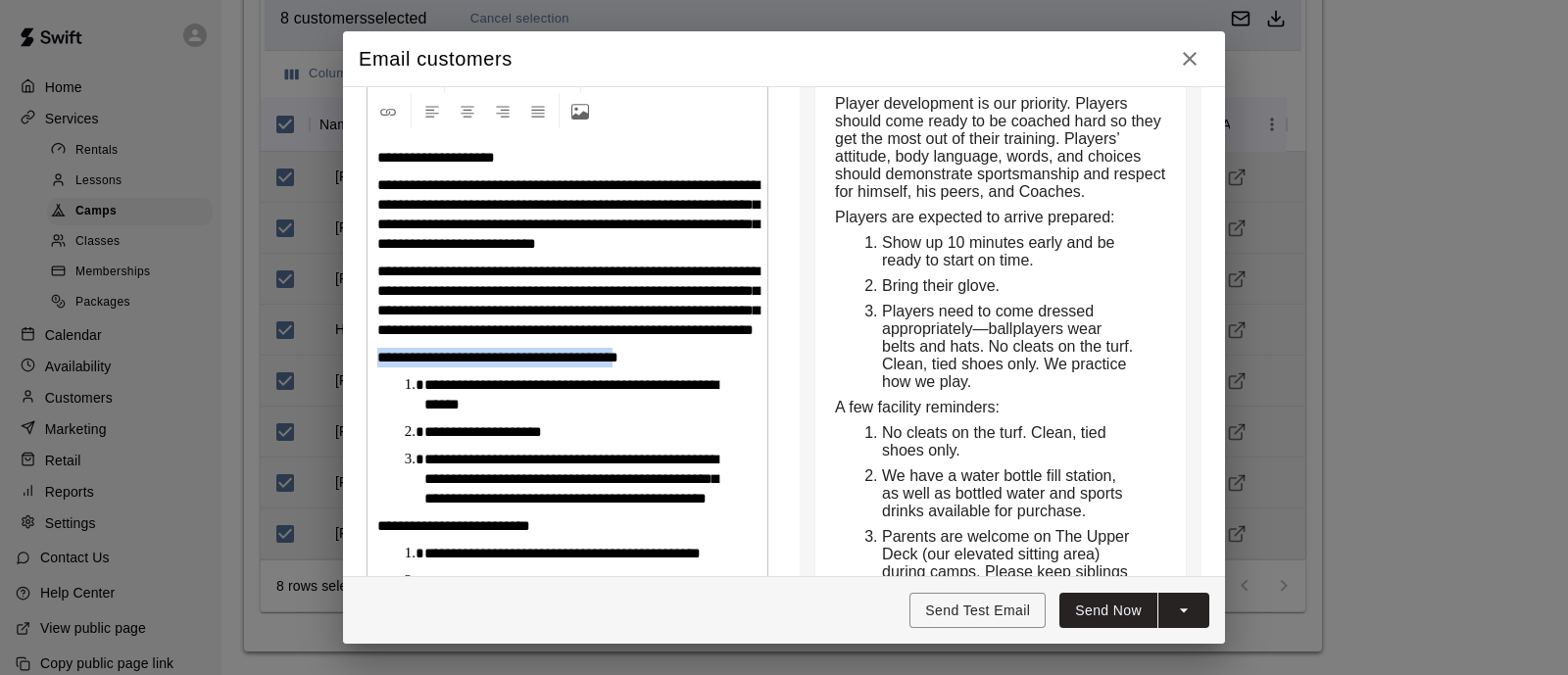
drag, startPoint x: 634, startPoint y: 379, endPoint x: 367, endPoint y: 379, distance: 267.0
click at [367, 379] on div "**********" at bounding box center [567, 487] width 400 height 708
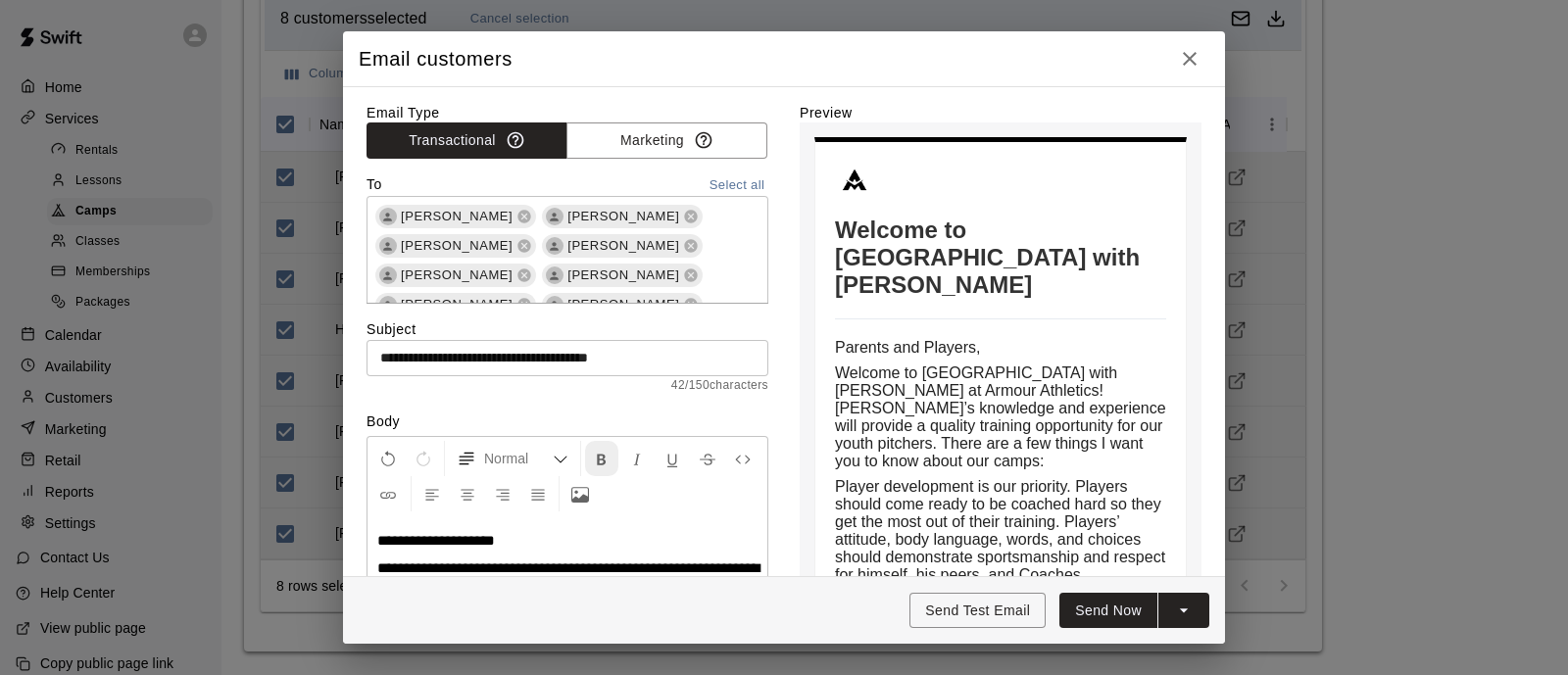
click at [608, 467] on icon "Format Bold" at bounding box center [602, 460] width 18 height 18
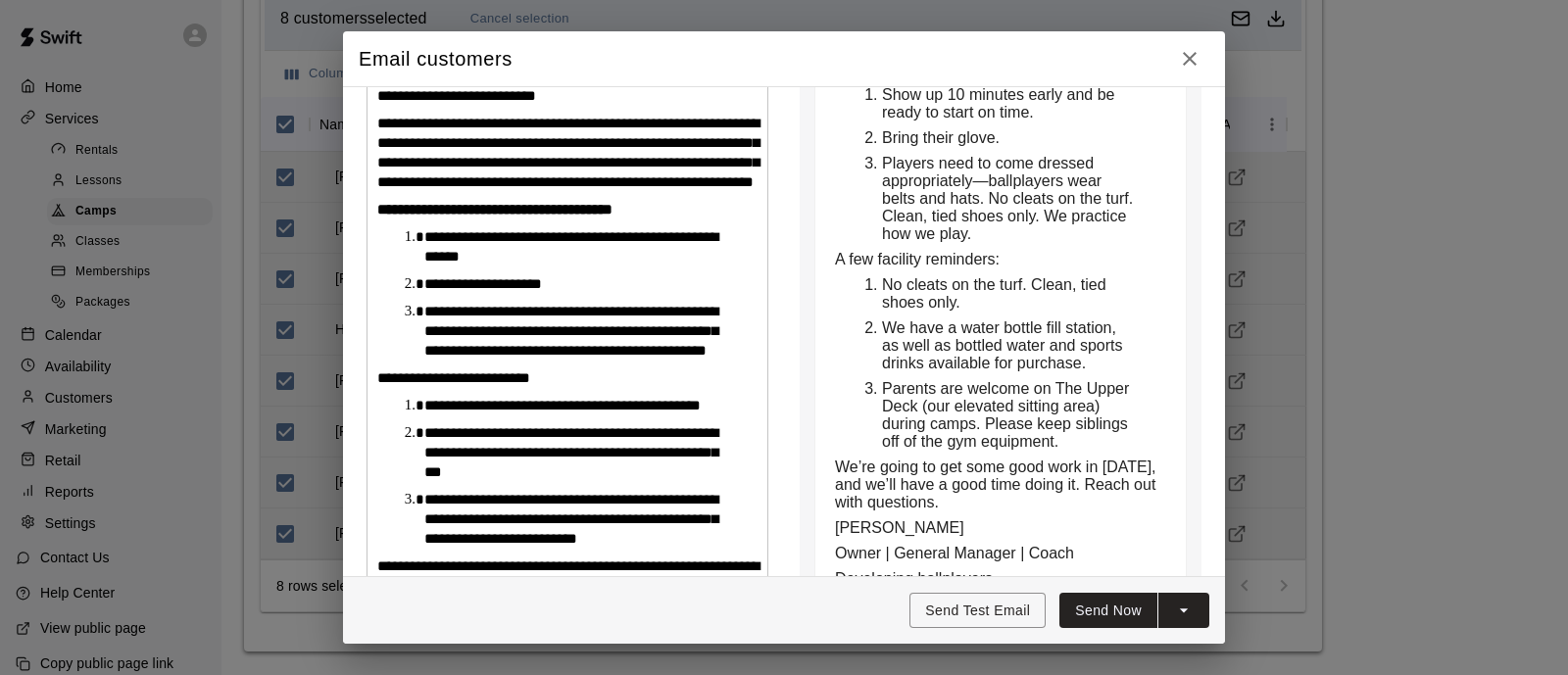
scroll to position [551, 0]
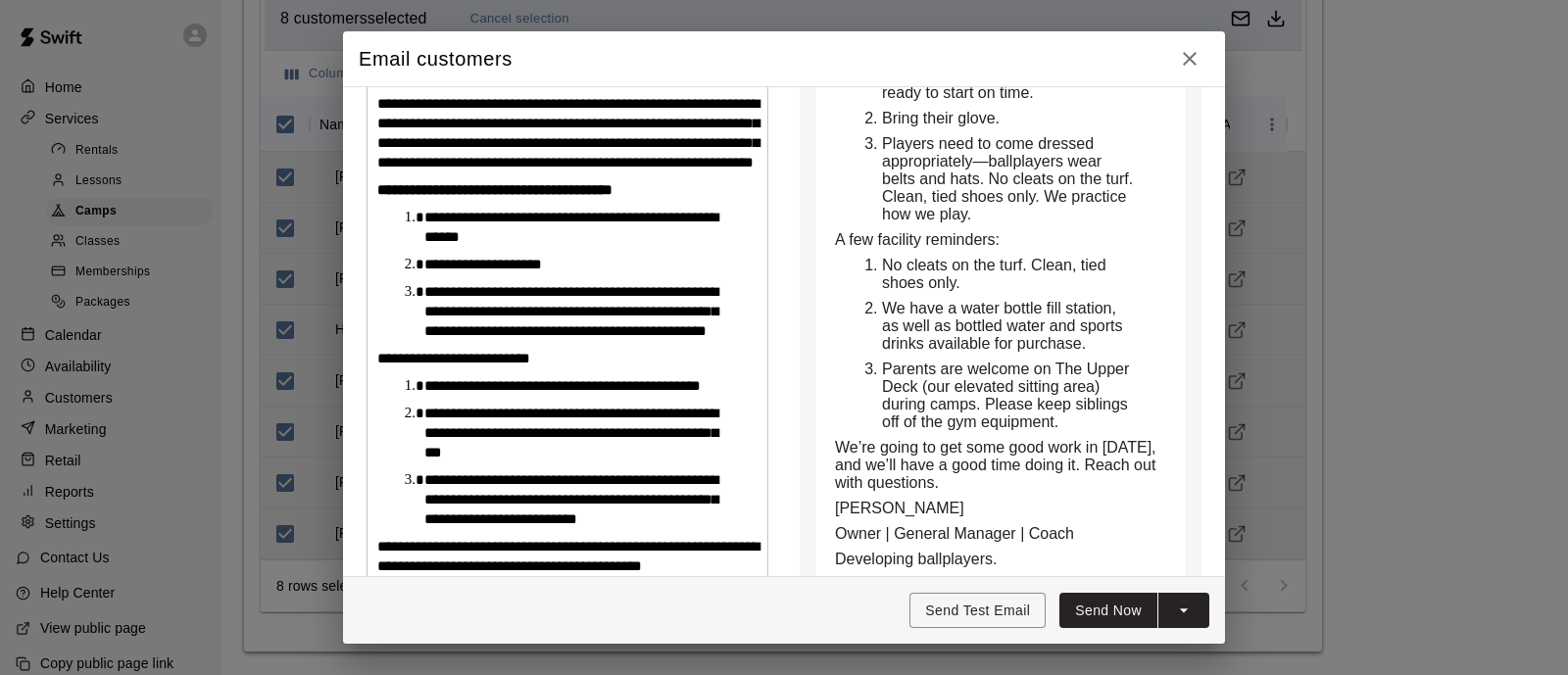
click at [539, 338] on span "**********" at bounding box center [571, 310] width 294 height 54
drag, startPoint x: 534, startPoint y: 393, endPoint x: 373, endPoint y: 400, distance: 161.2
click at [373, 400] on div "**********" at bounding box center [567, 319] width 400 height 708
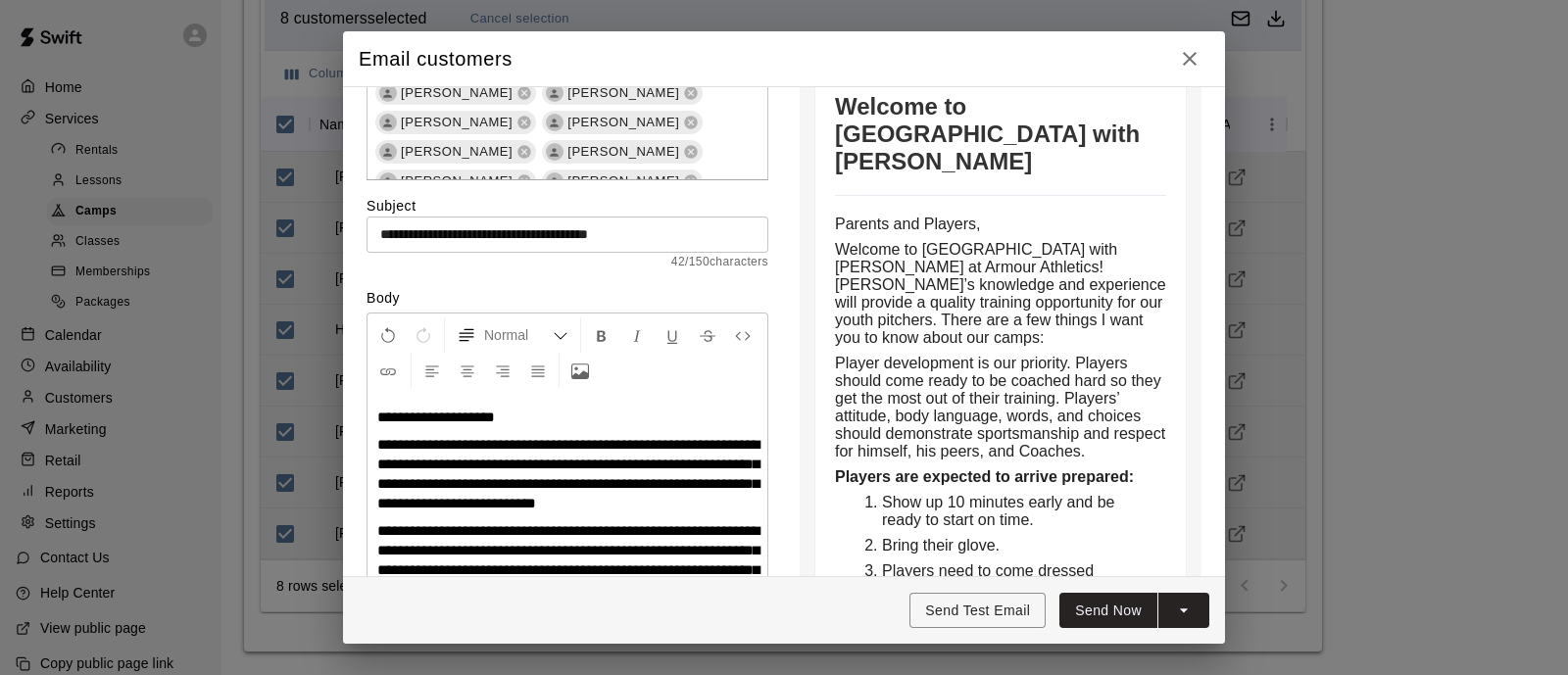
scroll to position [128, 0]
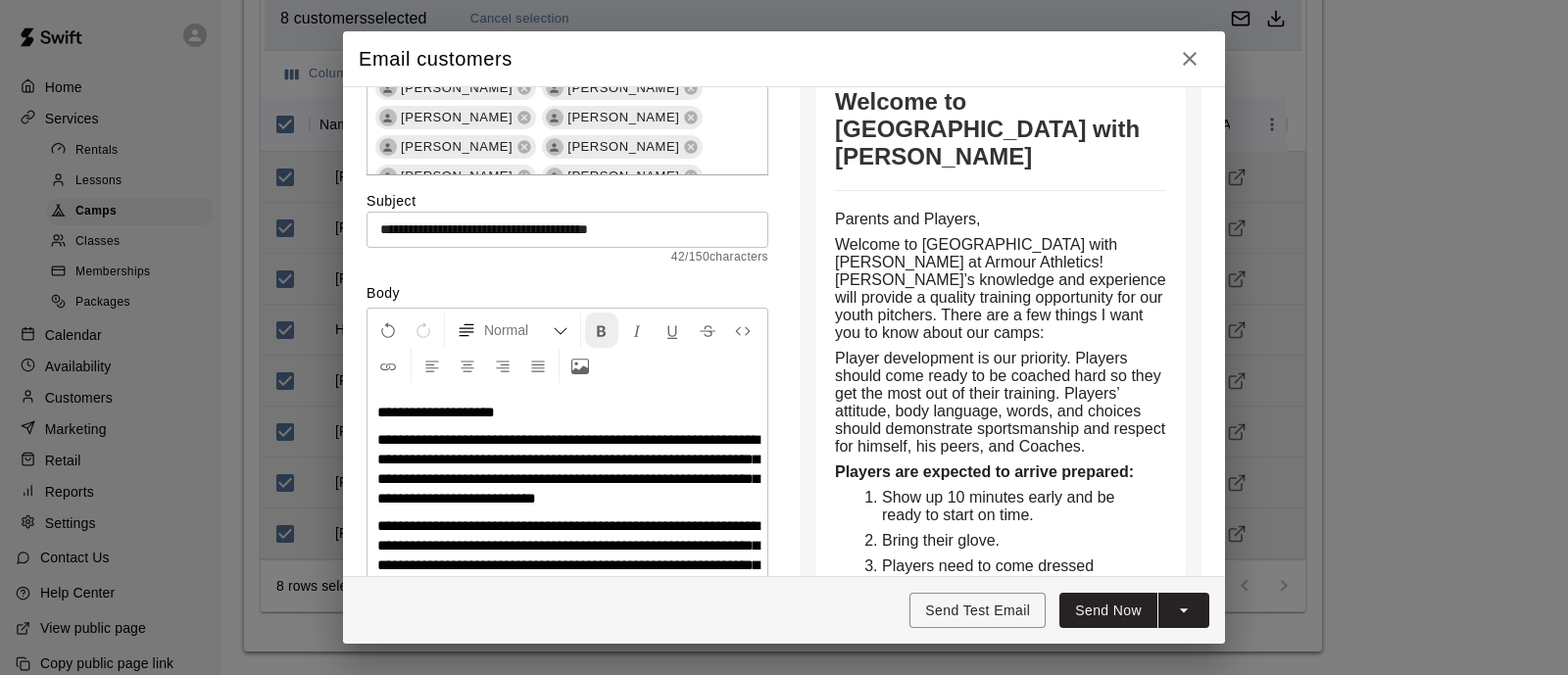
click at [597, 325] on icon "Format Bold" at bounding box center [602, 331] width 18 height 18
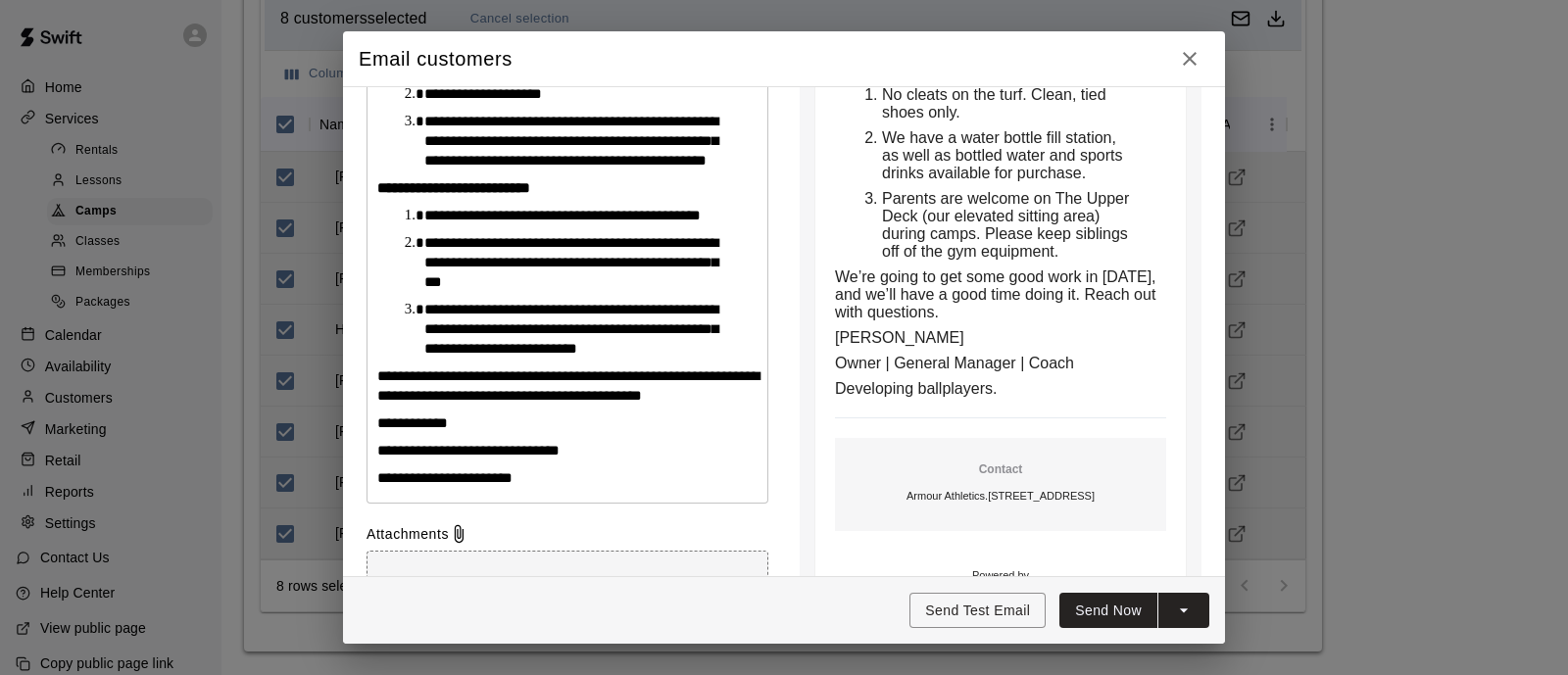
scroll to position [881, 0]
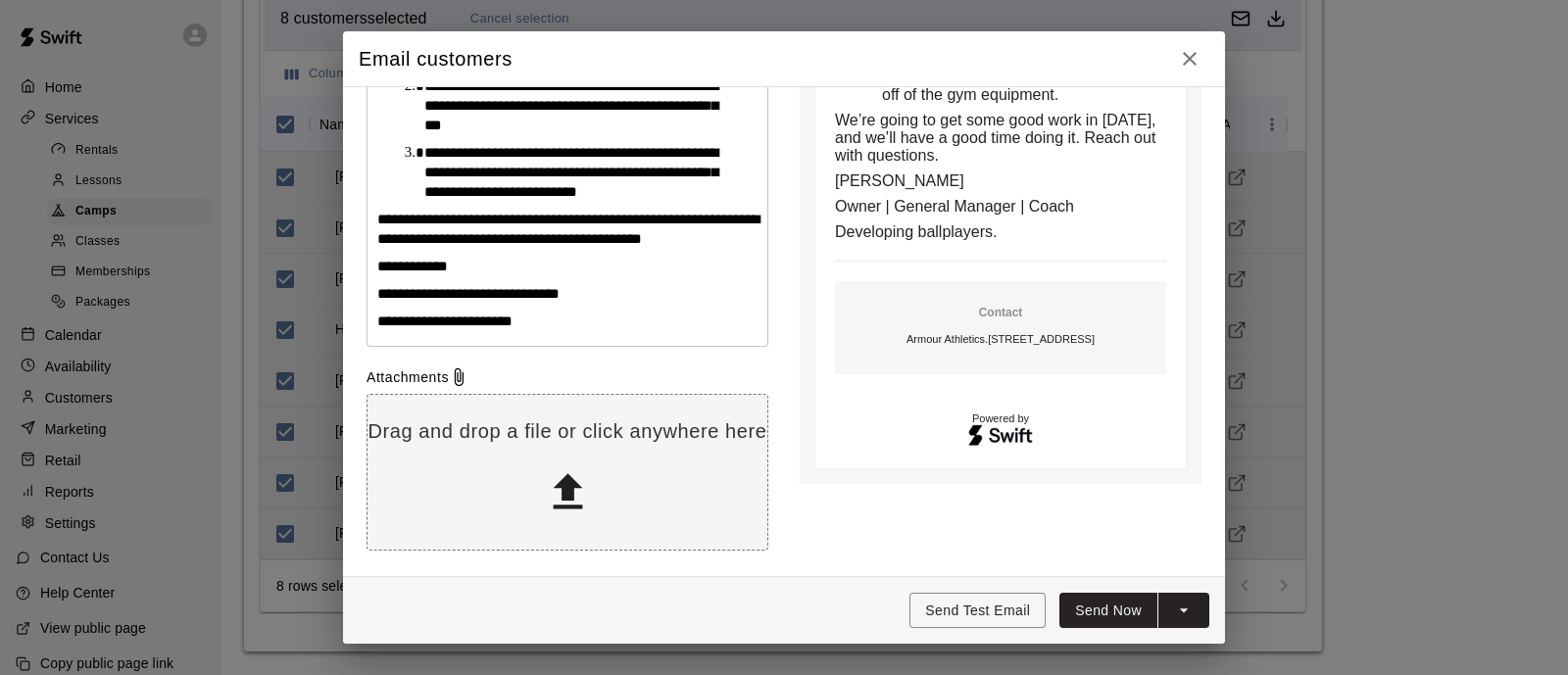
click at [534, 331] on p "**********" at bounding box center [567, 321] width 380 height 20
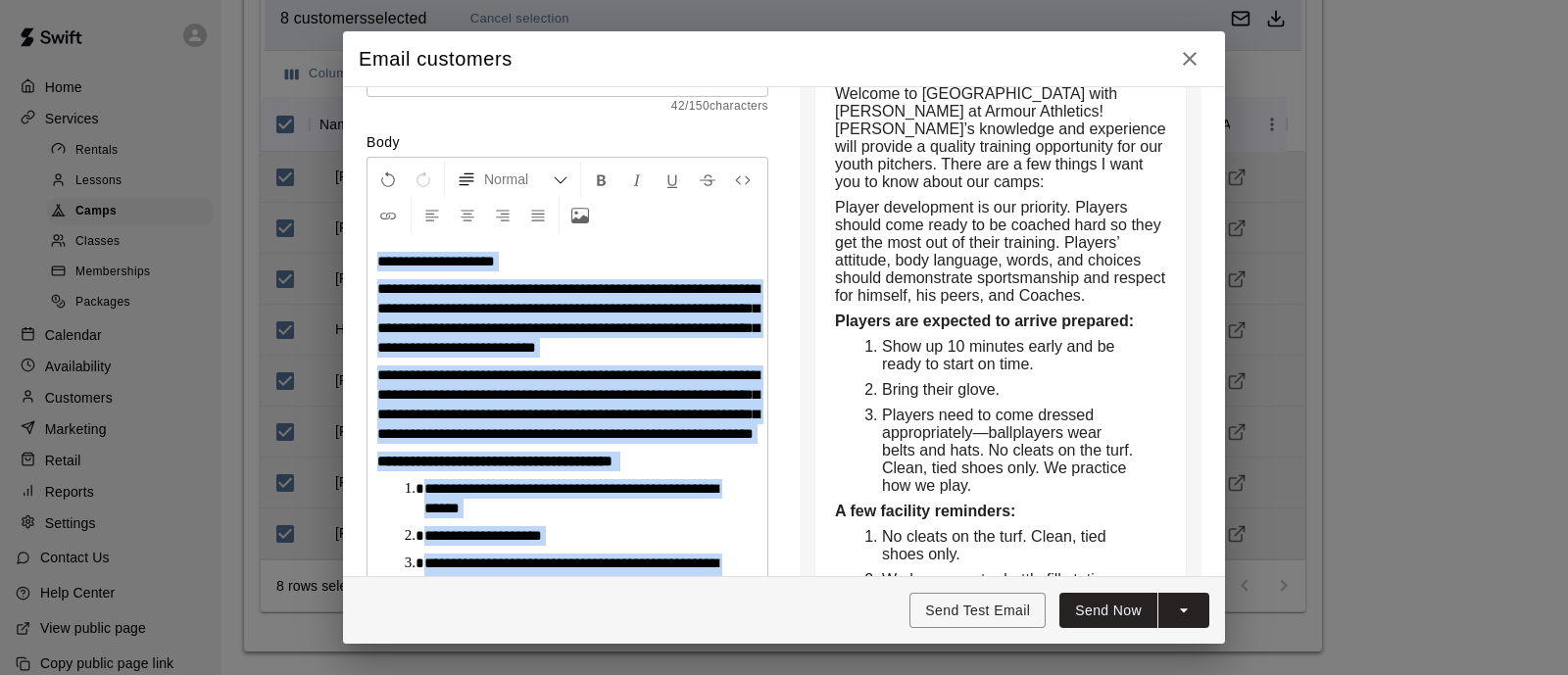
scroll to position [0, 0]
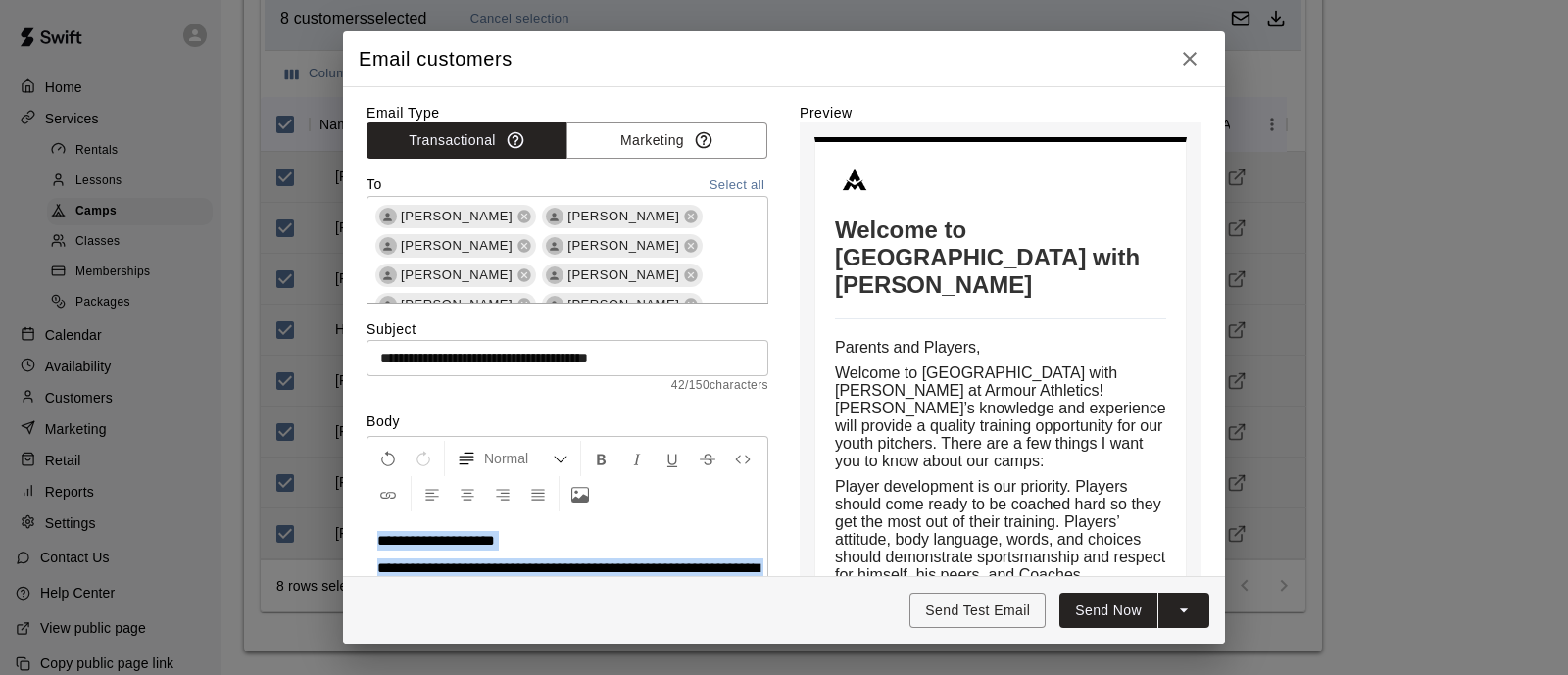
drag, startPoint x: 534, startPoint y: 392, endPoint x: 371, endPoint y: 539, distance: 219.5
copy div "**********"
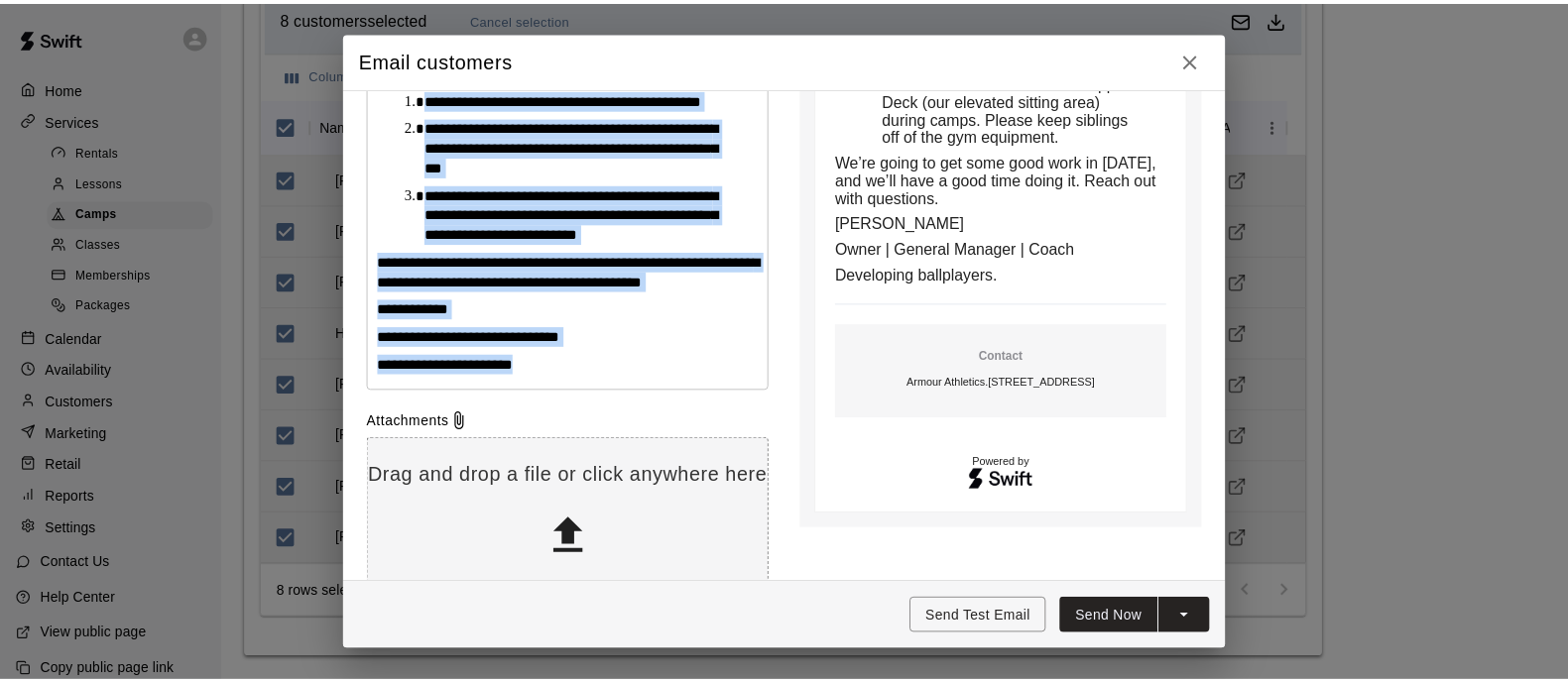
scroll to position [853, 0]
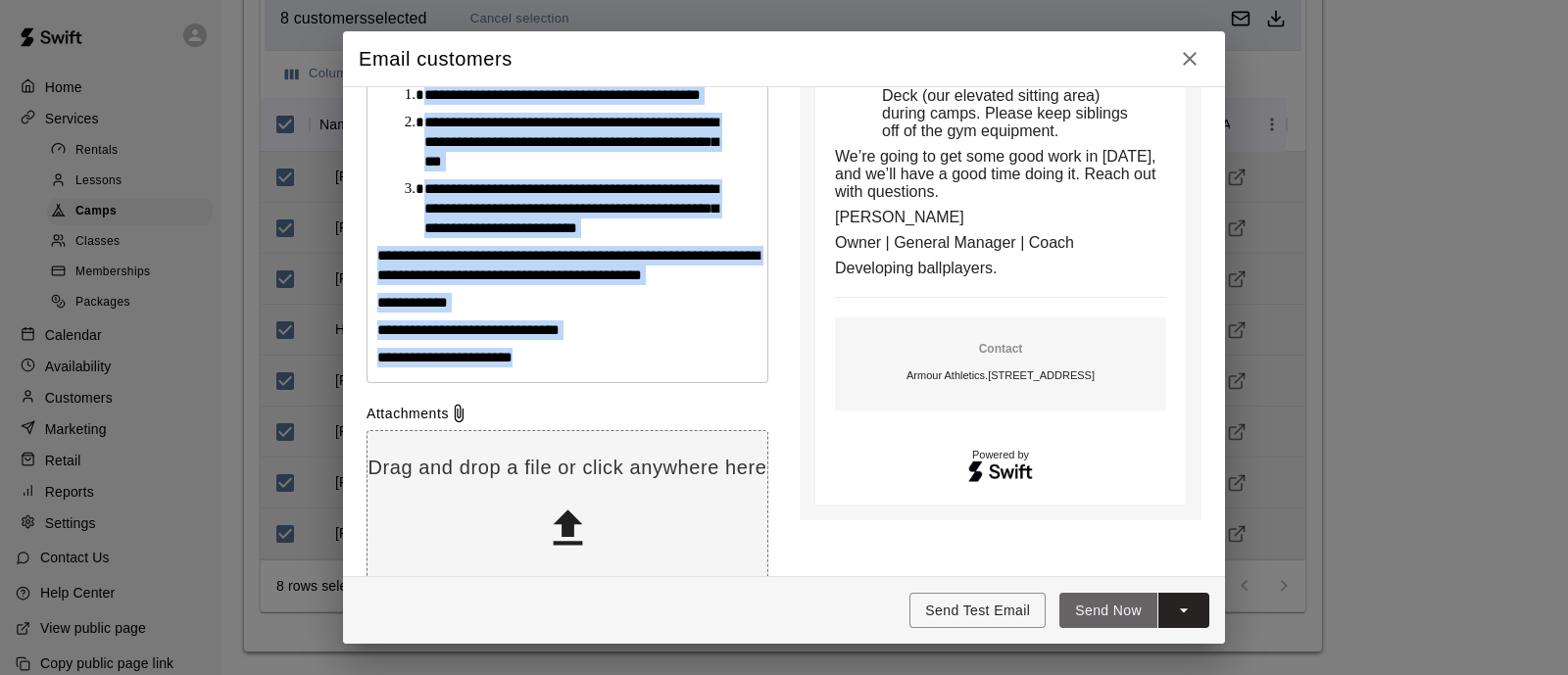
click at [1092, 606] on button "Send Now" at bounding box center [1107, 611] width 98 height 36
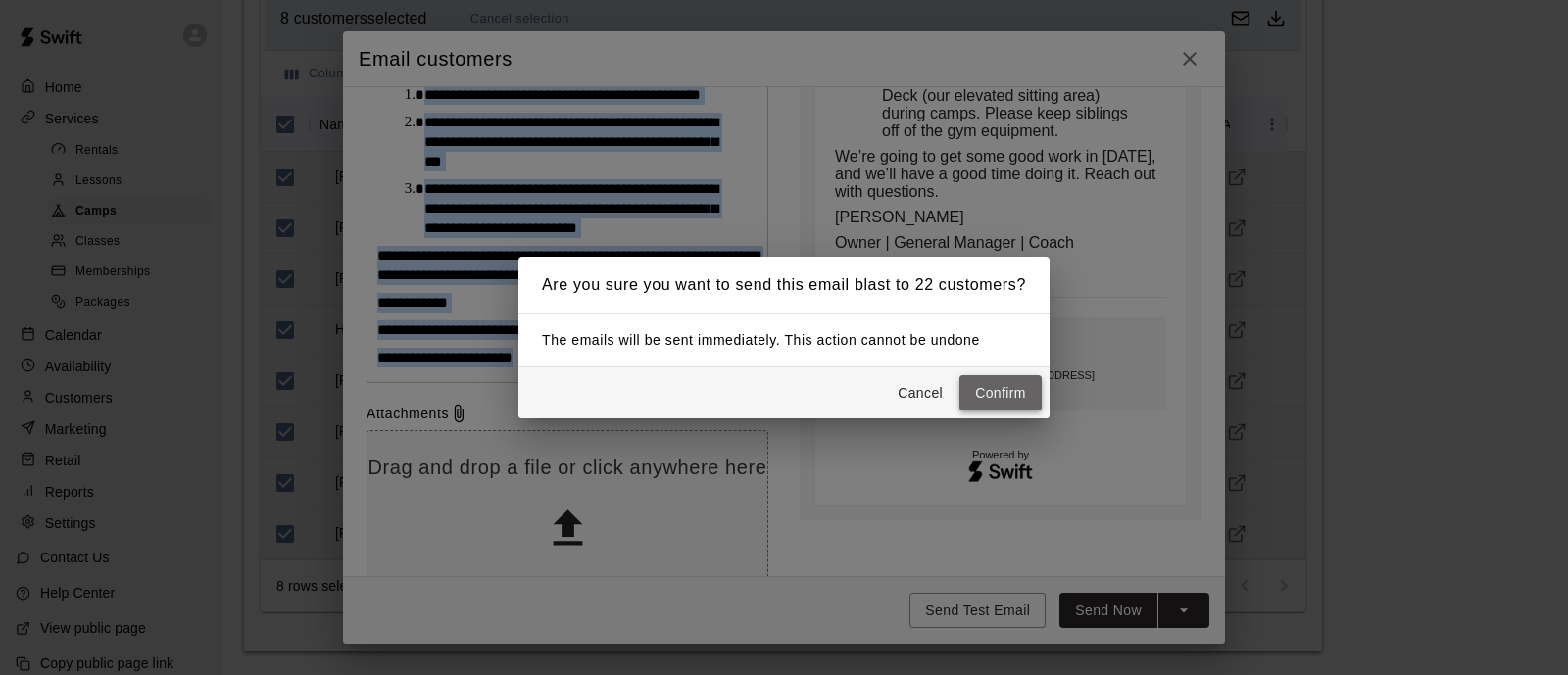
click at [1005, 399] on button "Confirm" at bounding box center [1001, 393] width 83 height 36
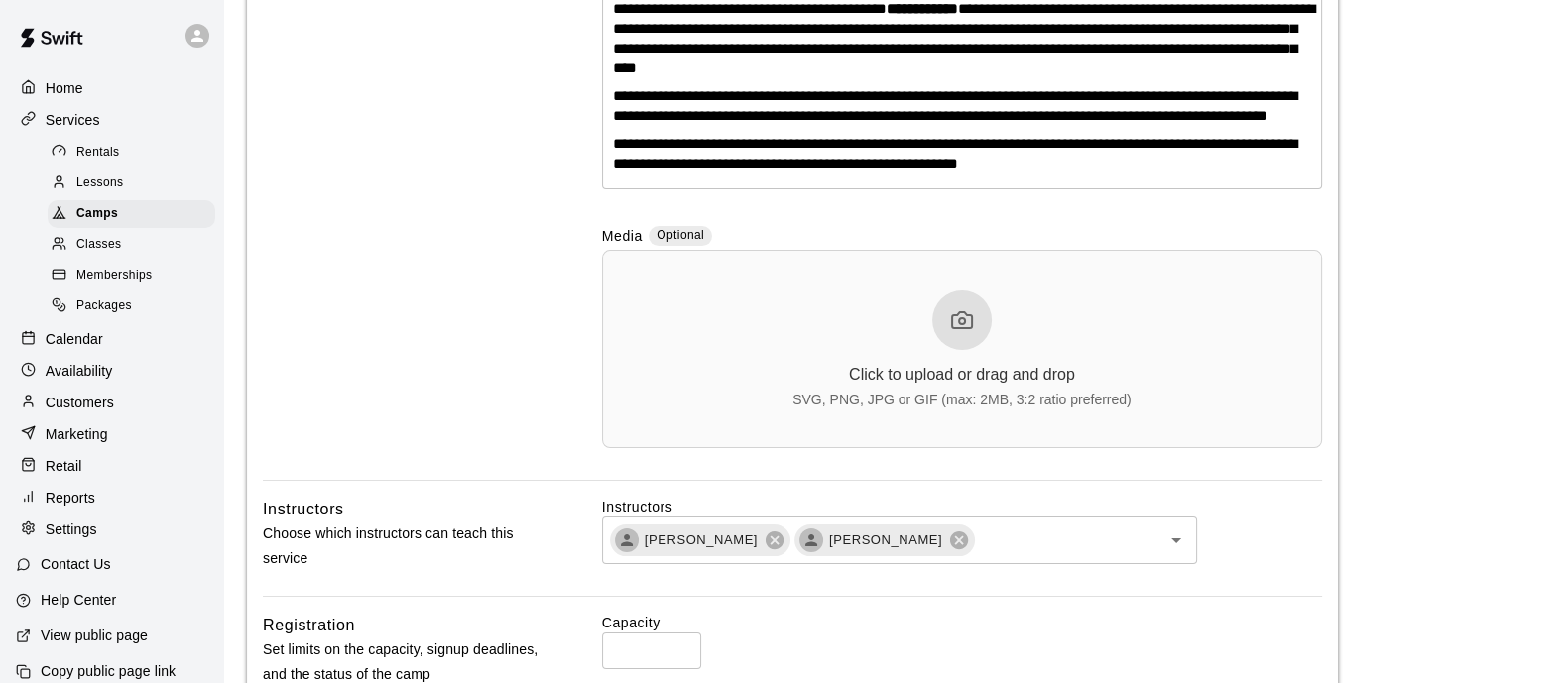
scroll to position [485, 0]
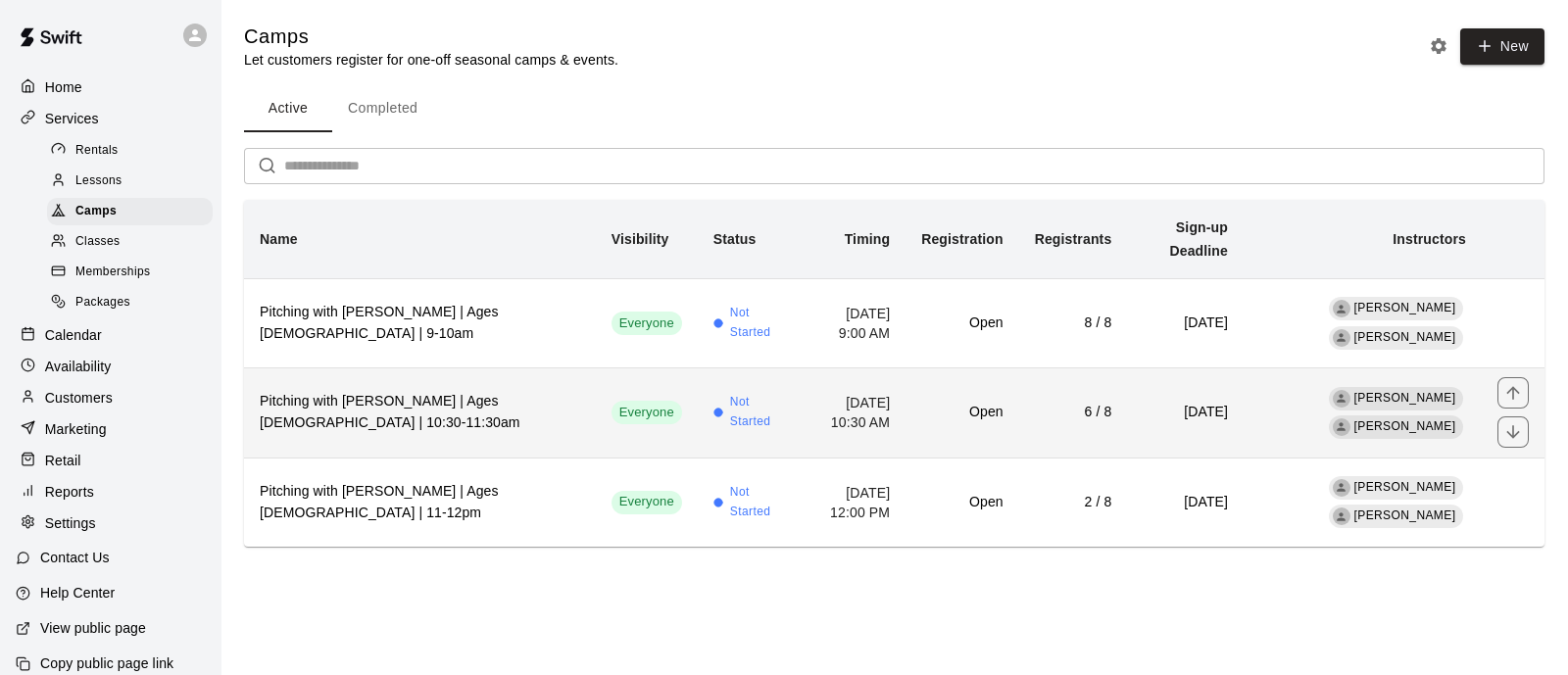
click at [407, 395] on h6 "Pitching with [PERSON_NAME] | Ages [DEMOGRAPHIC_DATA] | 10:30-11:30am" at bounding box center [420, 413] width 320 height 43
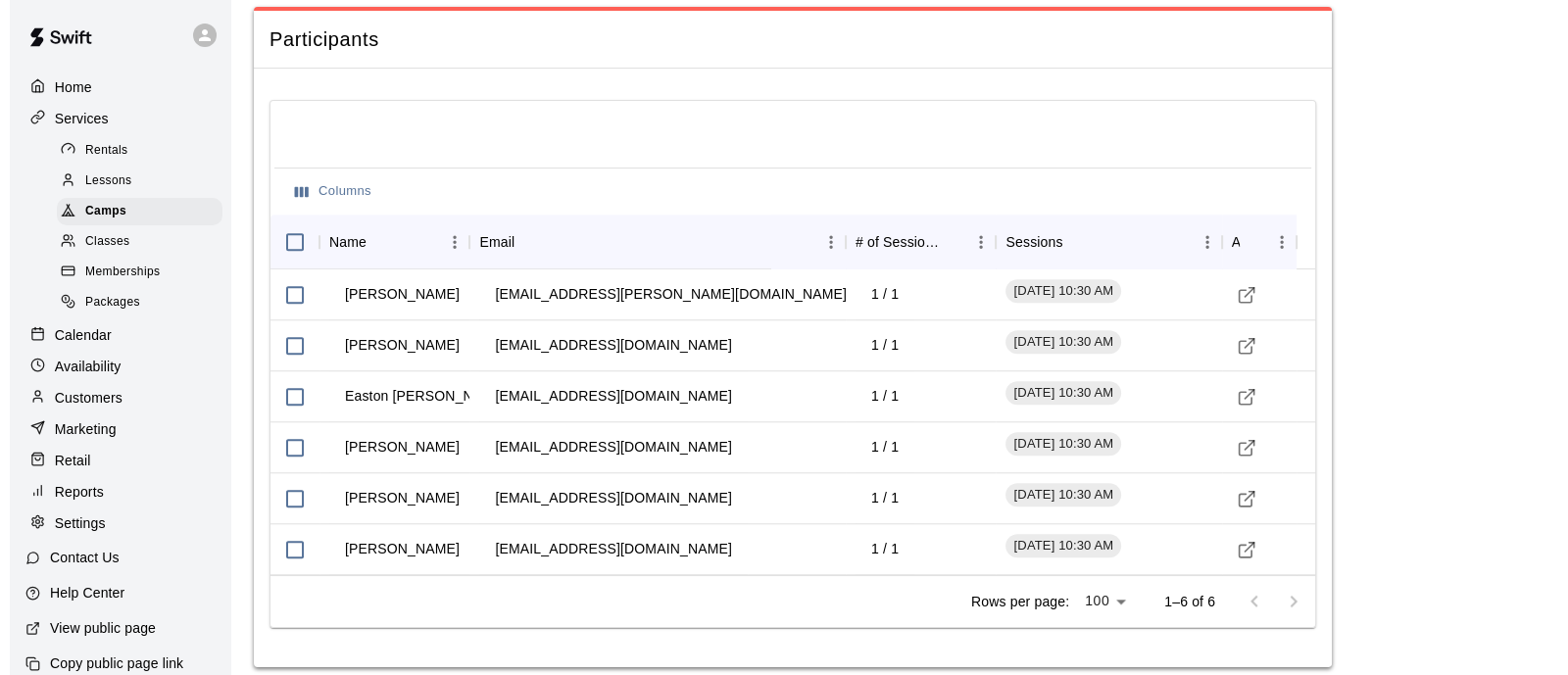
scroll to position [2250, 0]
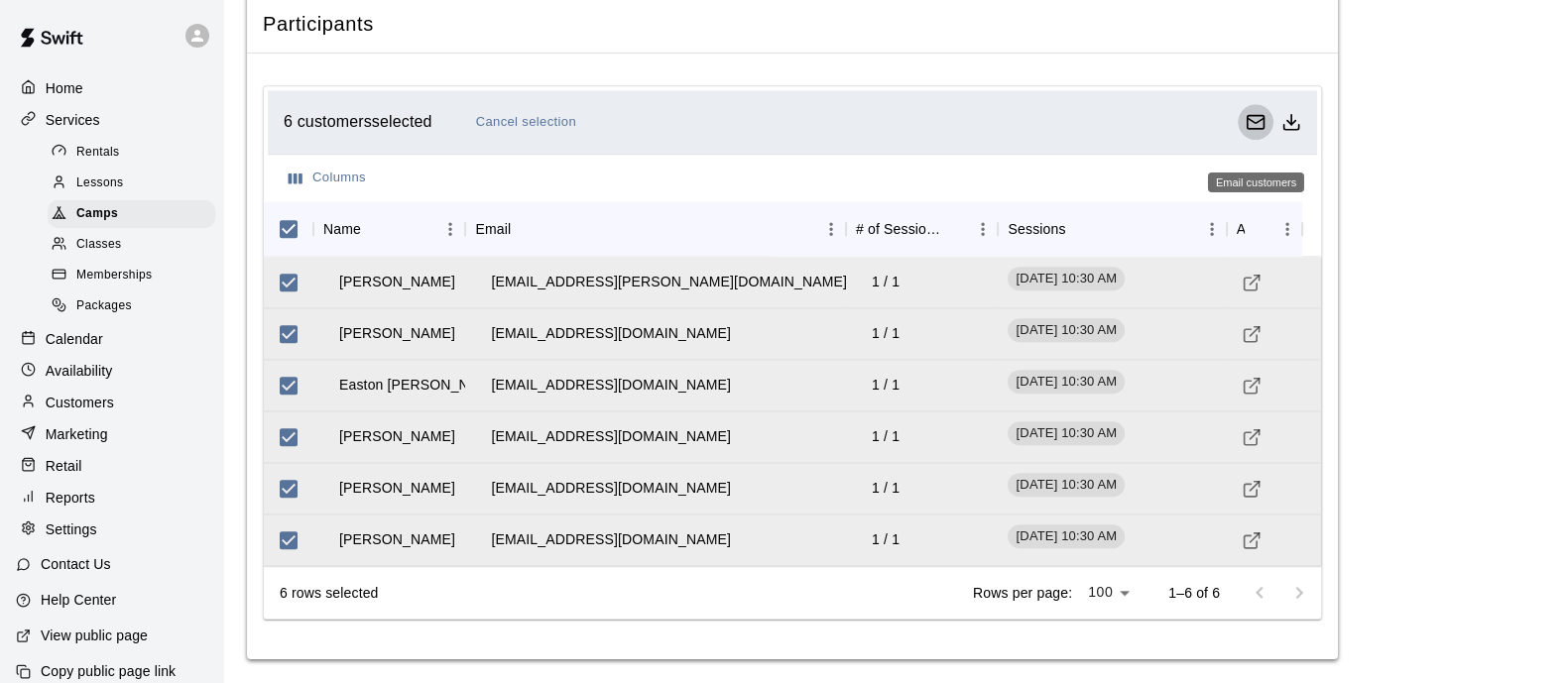
click at [1242, 123] on button "Email customers" at bounding box center [1256, 122] width 36 height 36
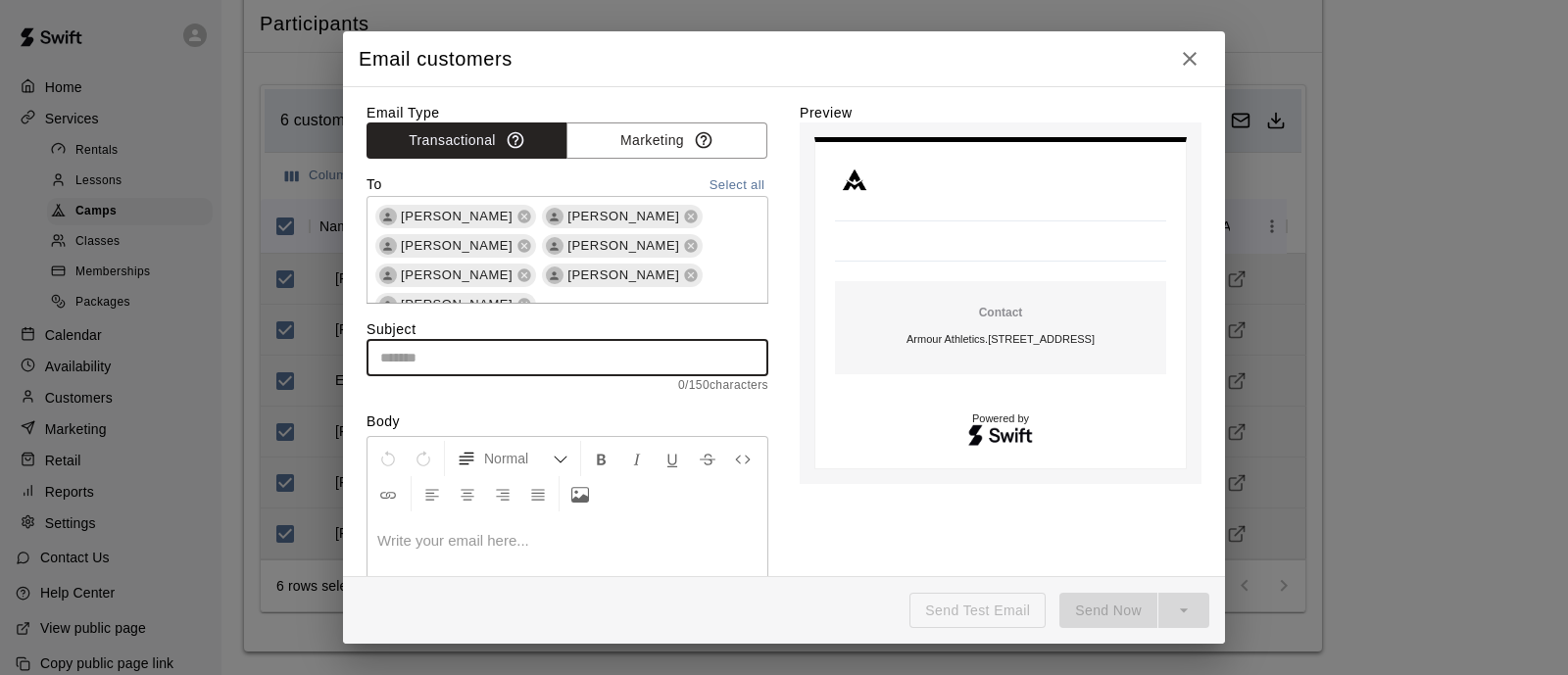
click at [674, 358] on input "text" at bounding box center [567, 358] width 402 height 36
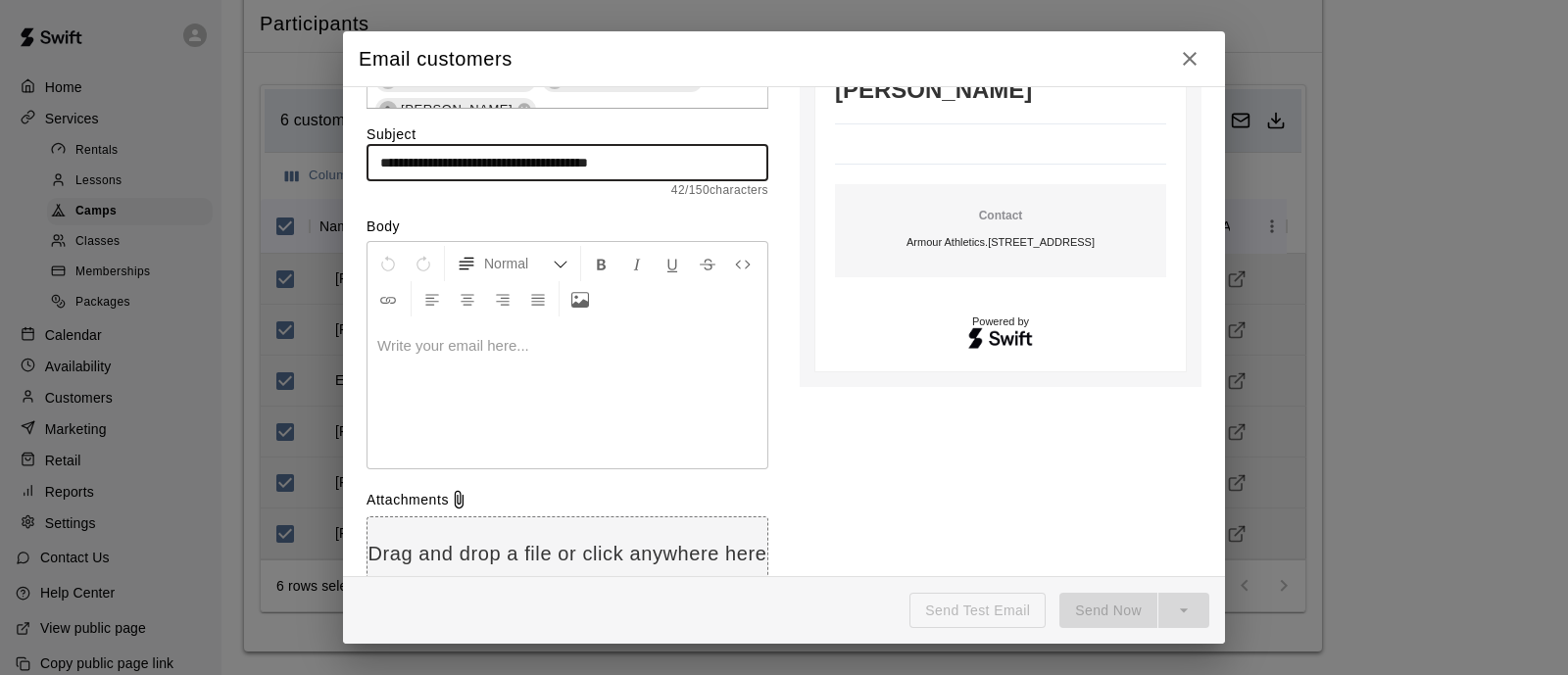
scroll to position [192, 0]
type input "**********"
click at [674, 358] on div at bounding box center [567, 397] width 400 height 147
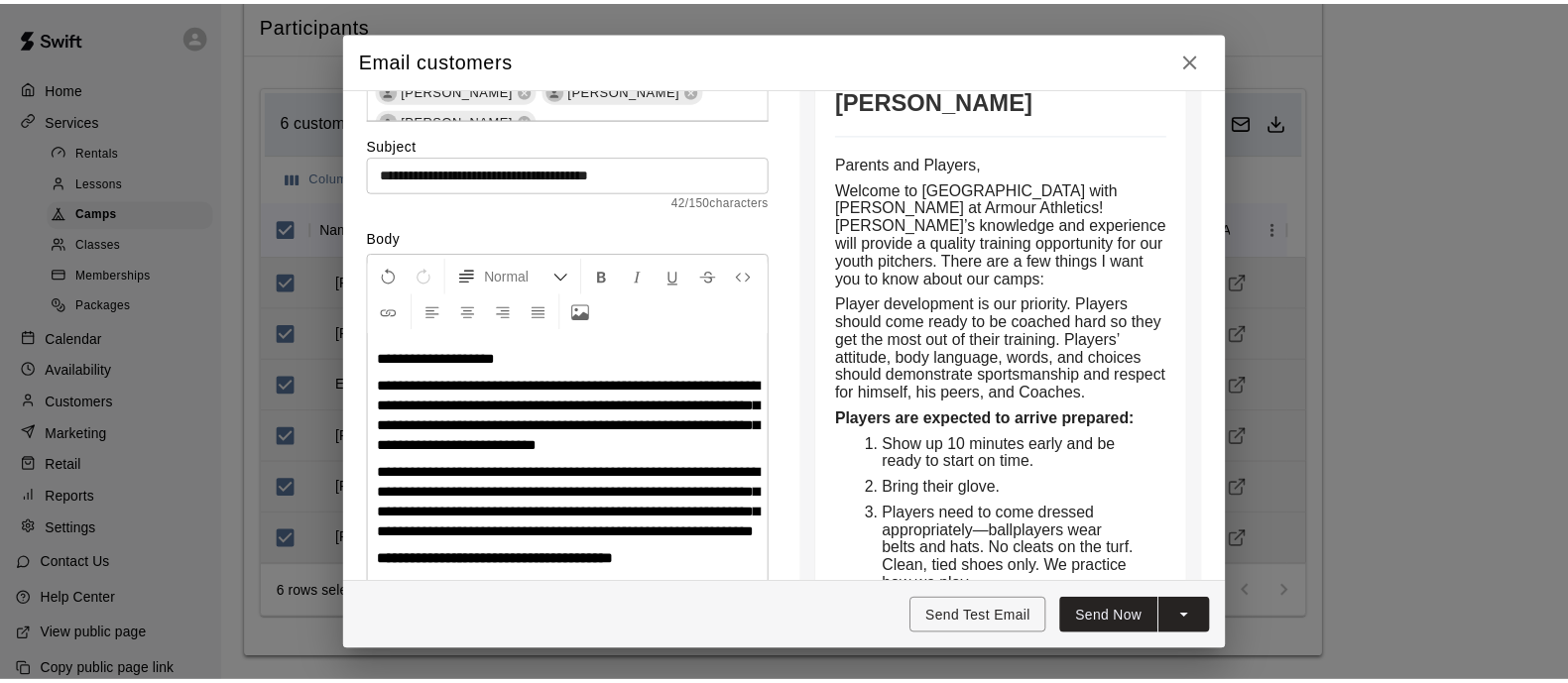
scroll to position [0, 0]
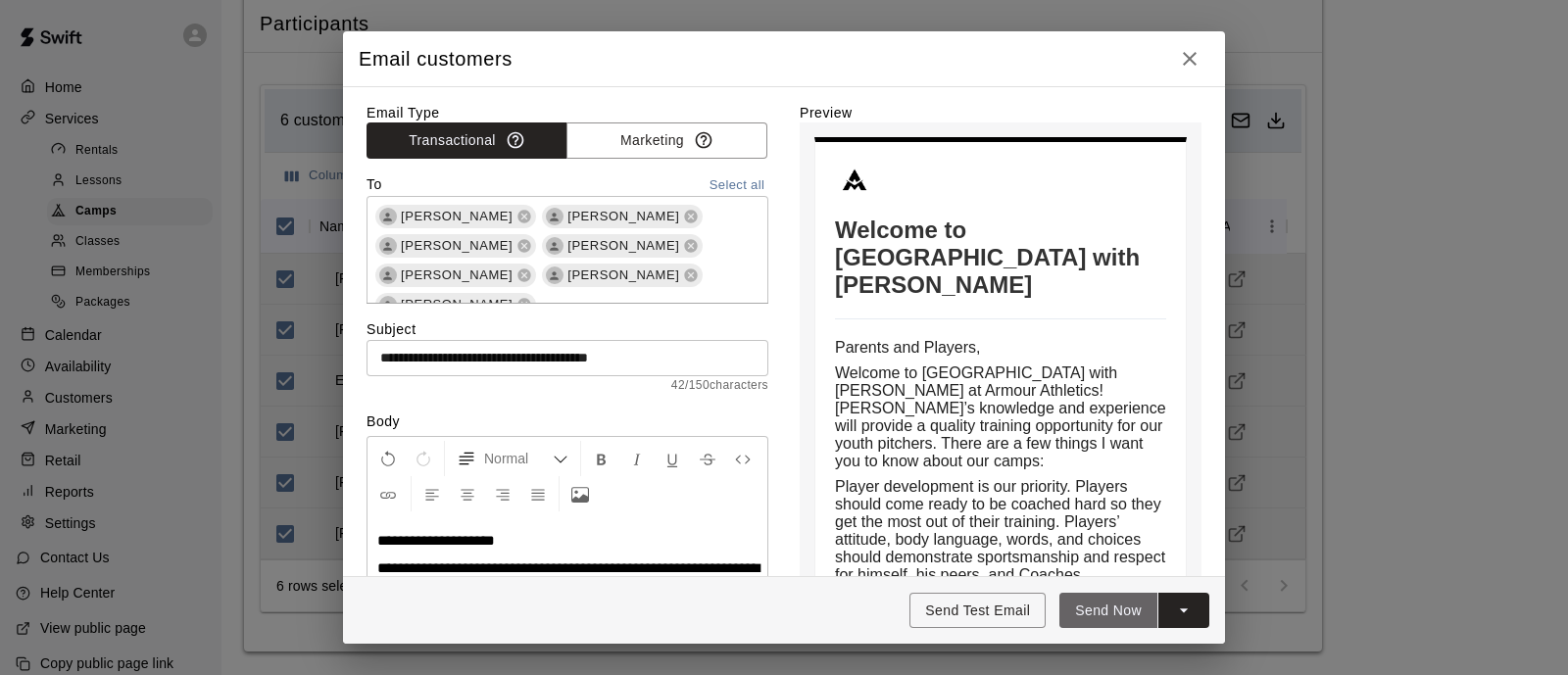
click at [1098, 615] on button "Send Now" at bounding box center [1107, 611] width 98 height 36
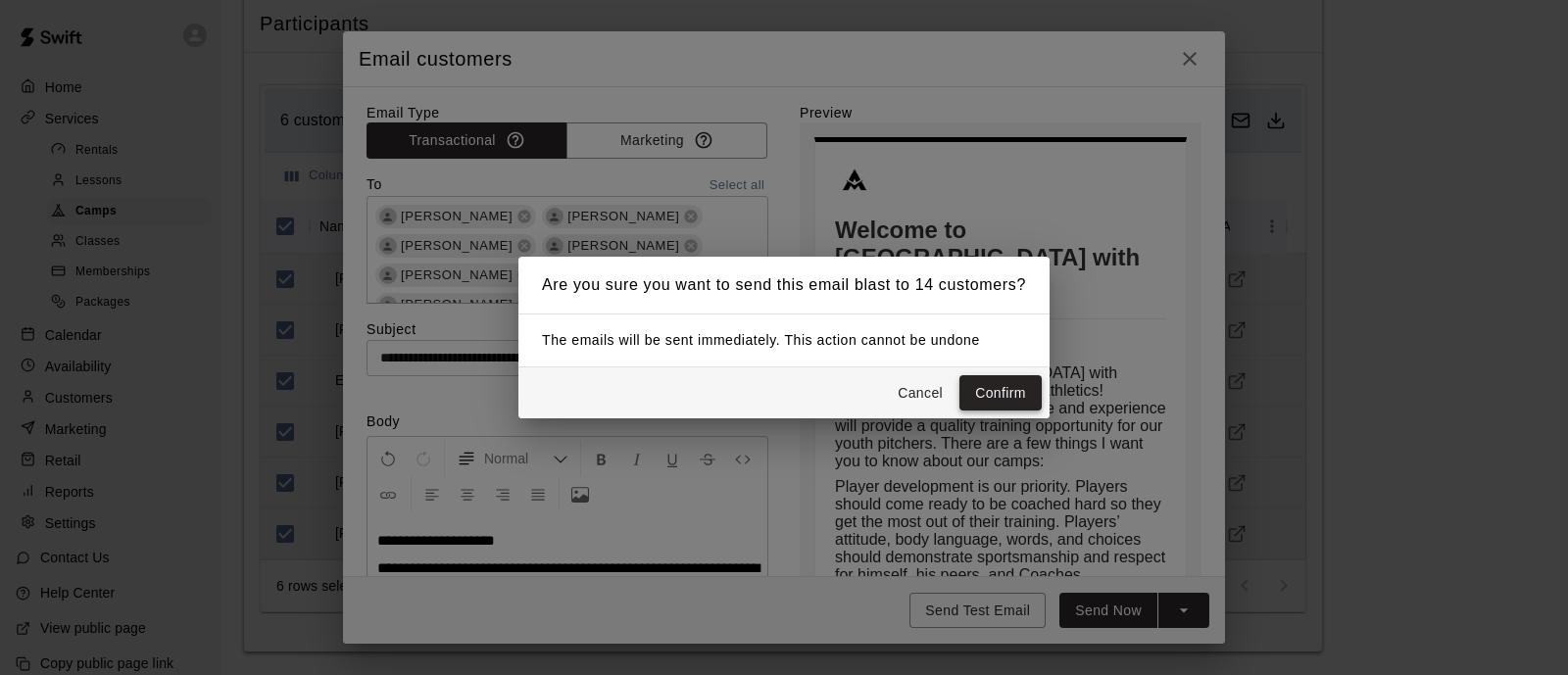
click at [988, 394] on button "Confirm" at bounding box center [1001, 393] width 83 height 36
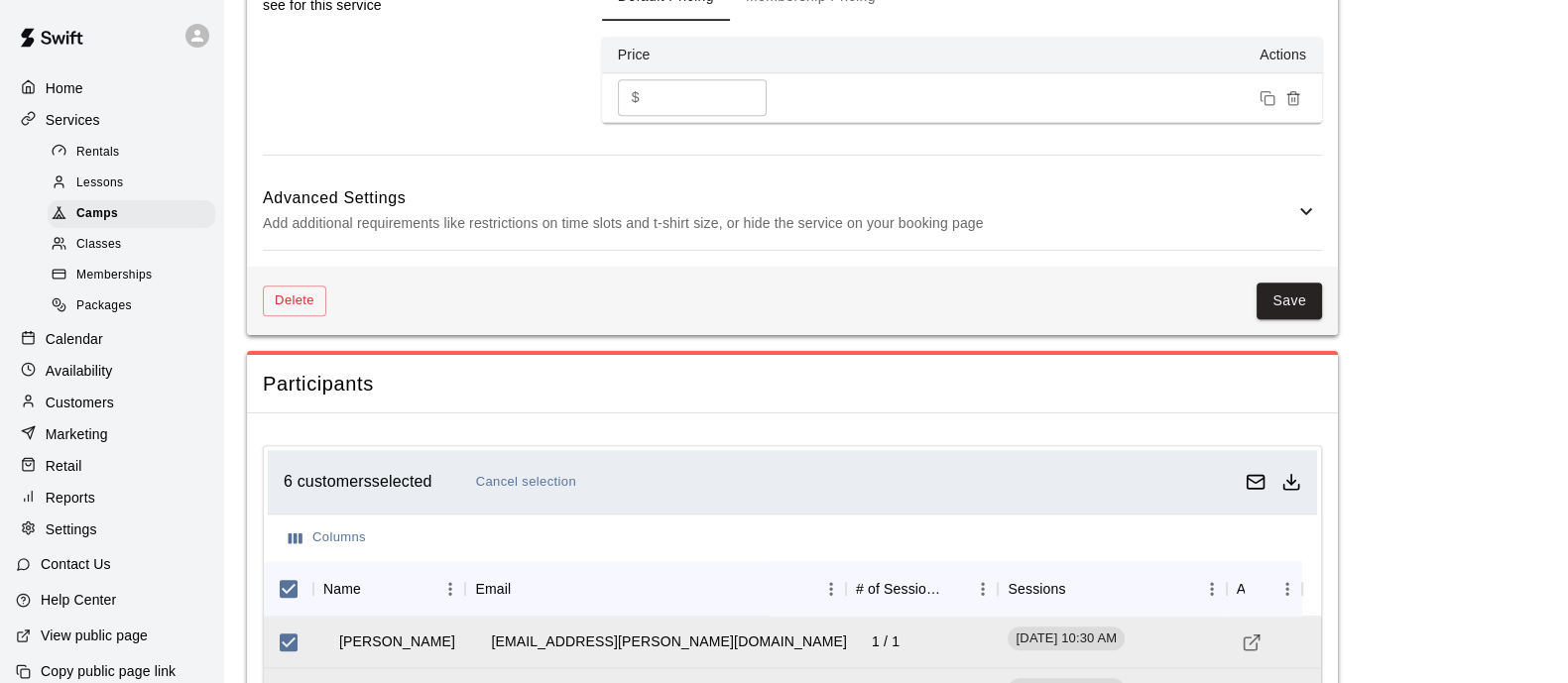
scroll to position [1898, 0]
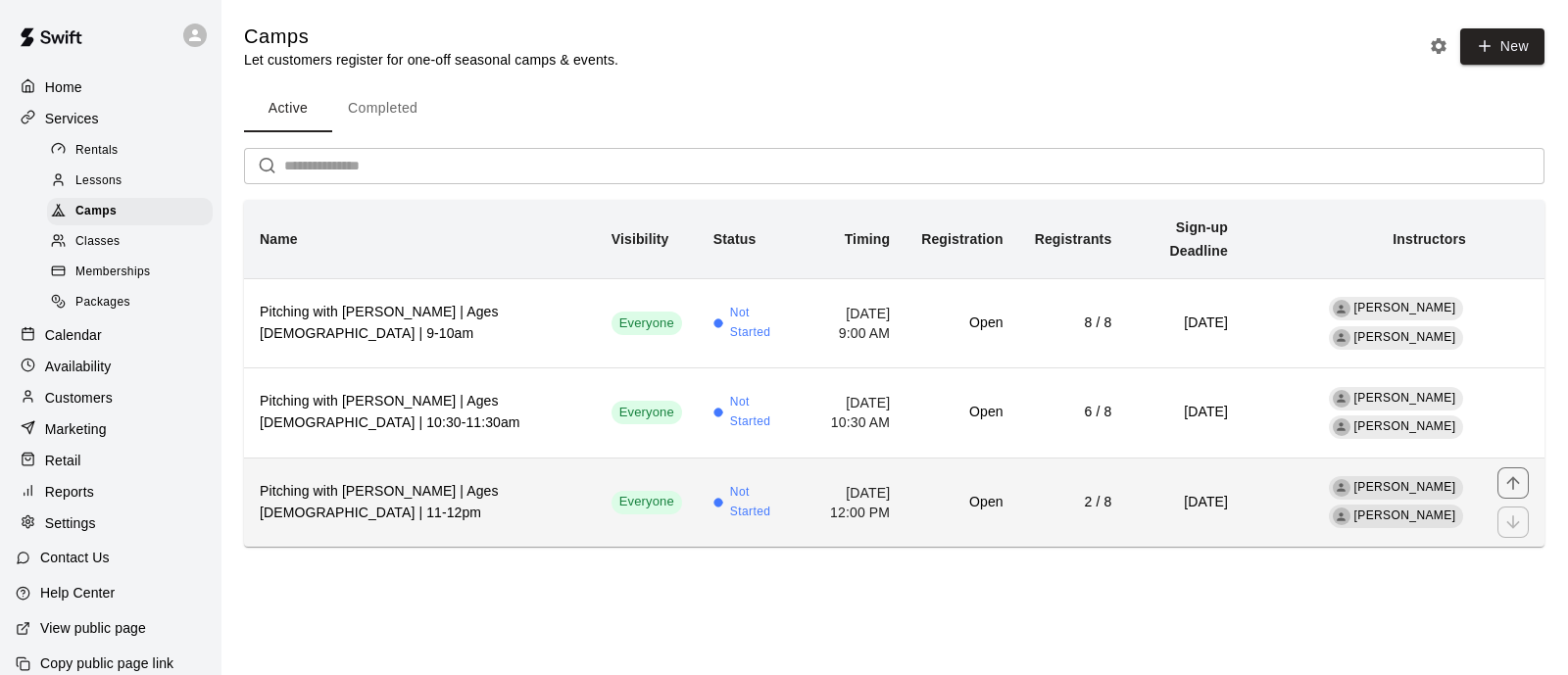
click at [399, 499] on h6 "Pitching with [PERSON_NAME] | Ages [DEMOGRAPHIC_DATA] | 11-12pm" at bounding box center [420, 503] width 320 height 43
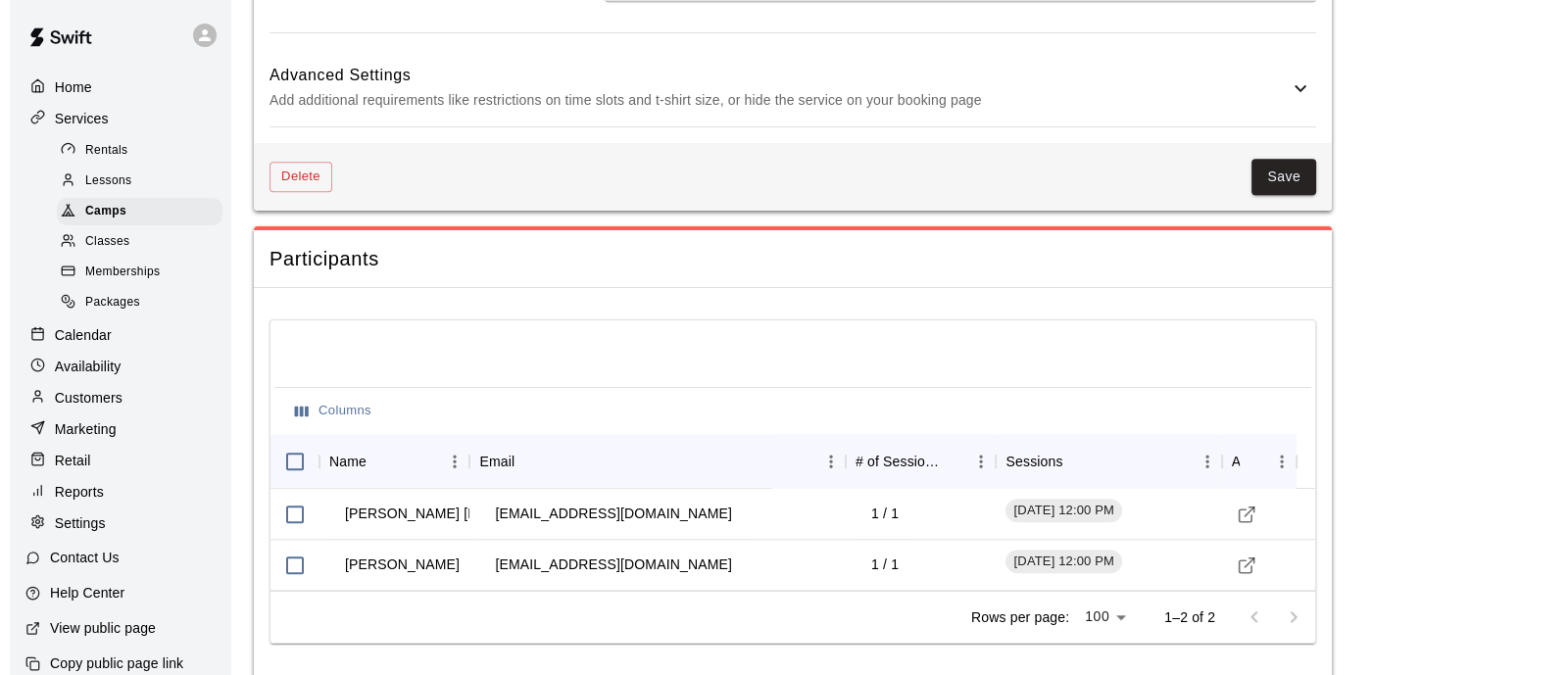
scroll to position [2045, 0]
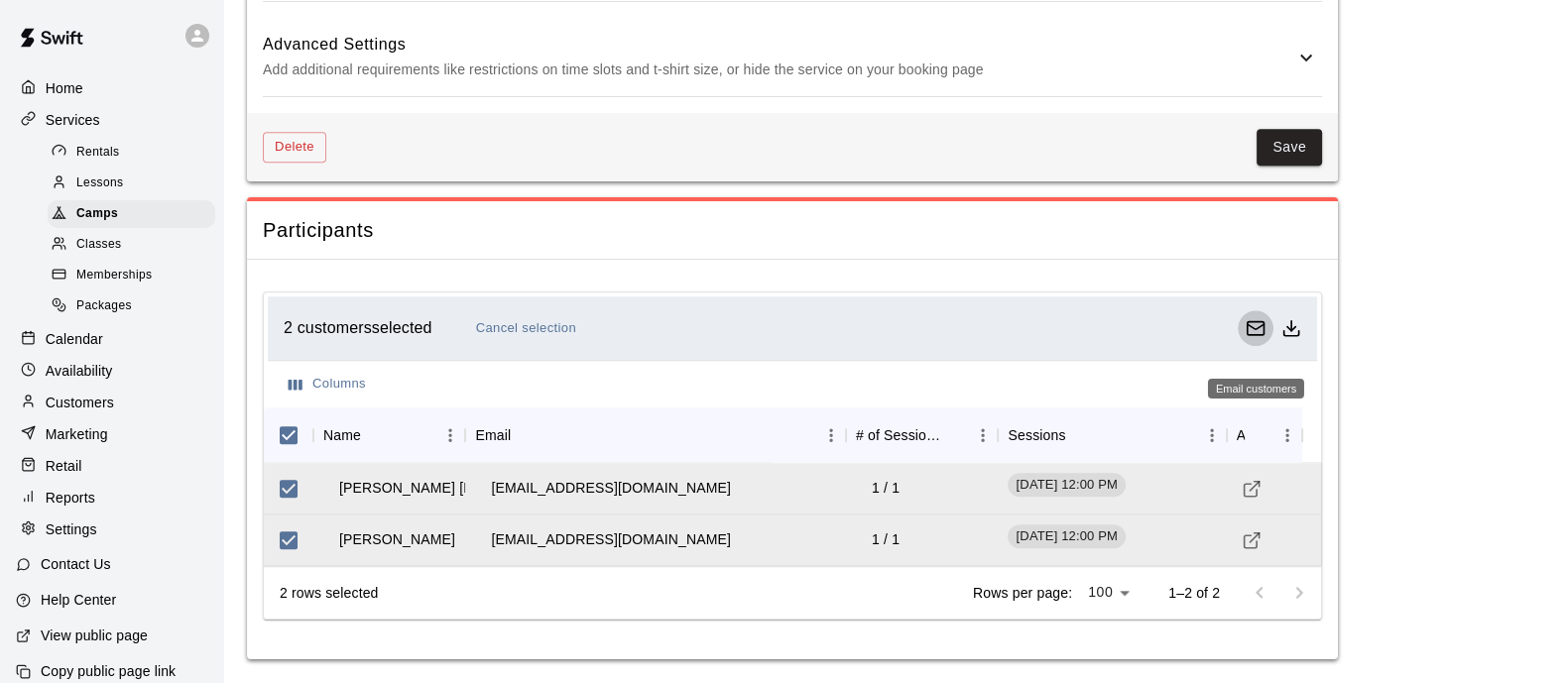
click at [1249, 329] on icon "Email customers" at bounding box center [1255, 328] width 20 height 20
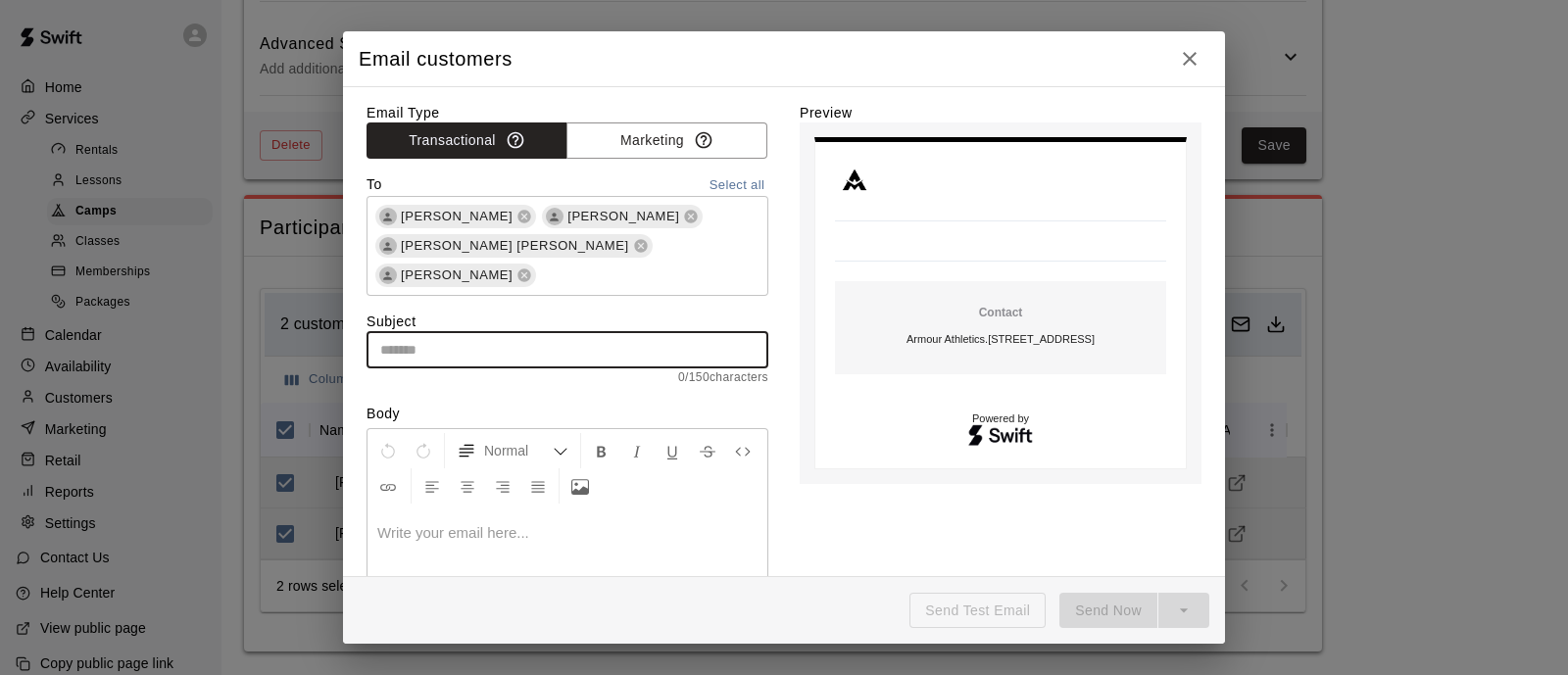
click at [602, 332] on input "text" at bounding box center [567, 350] width 402 height 36
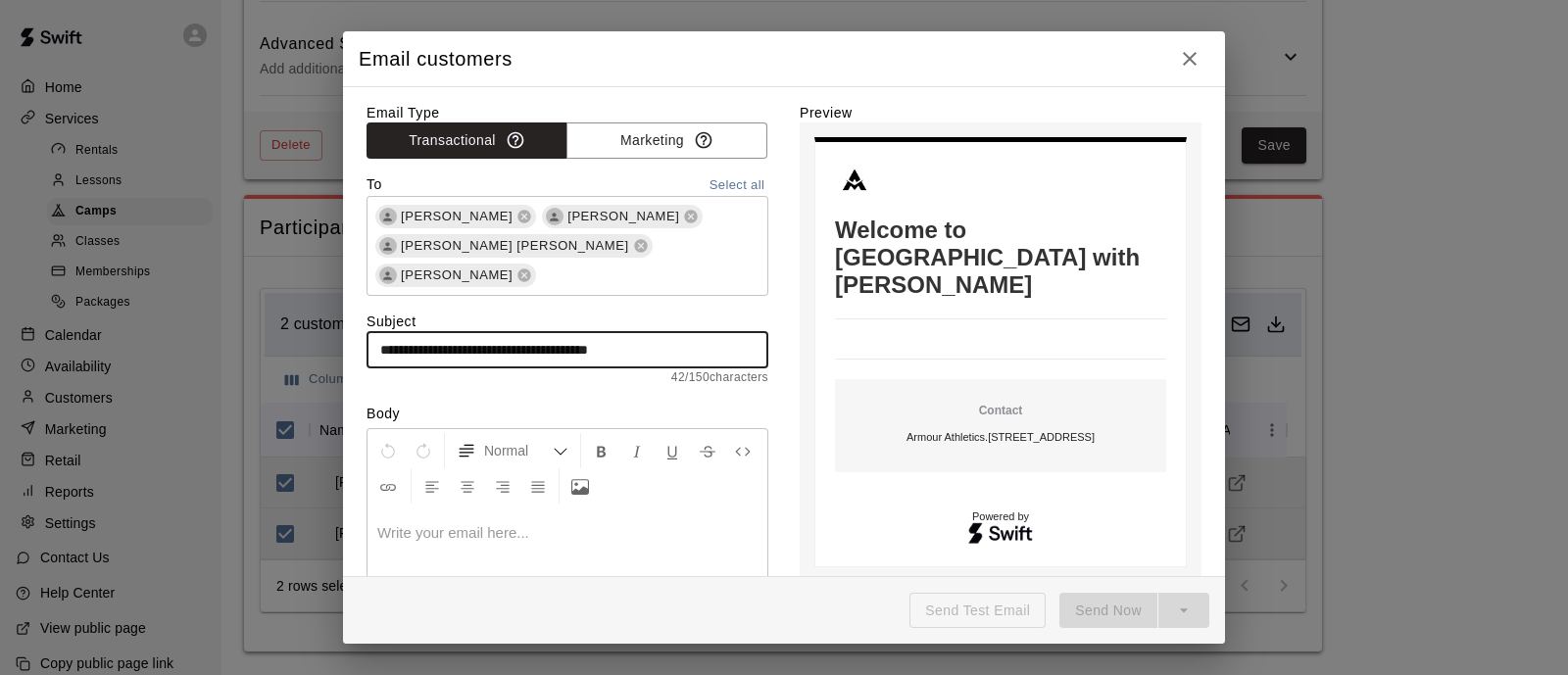
type input "**********"
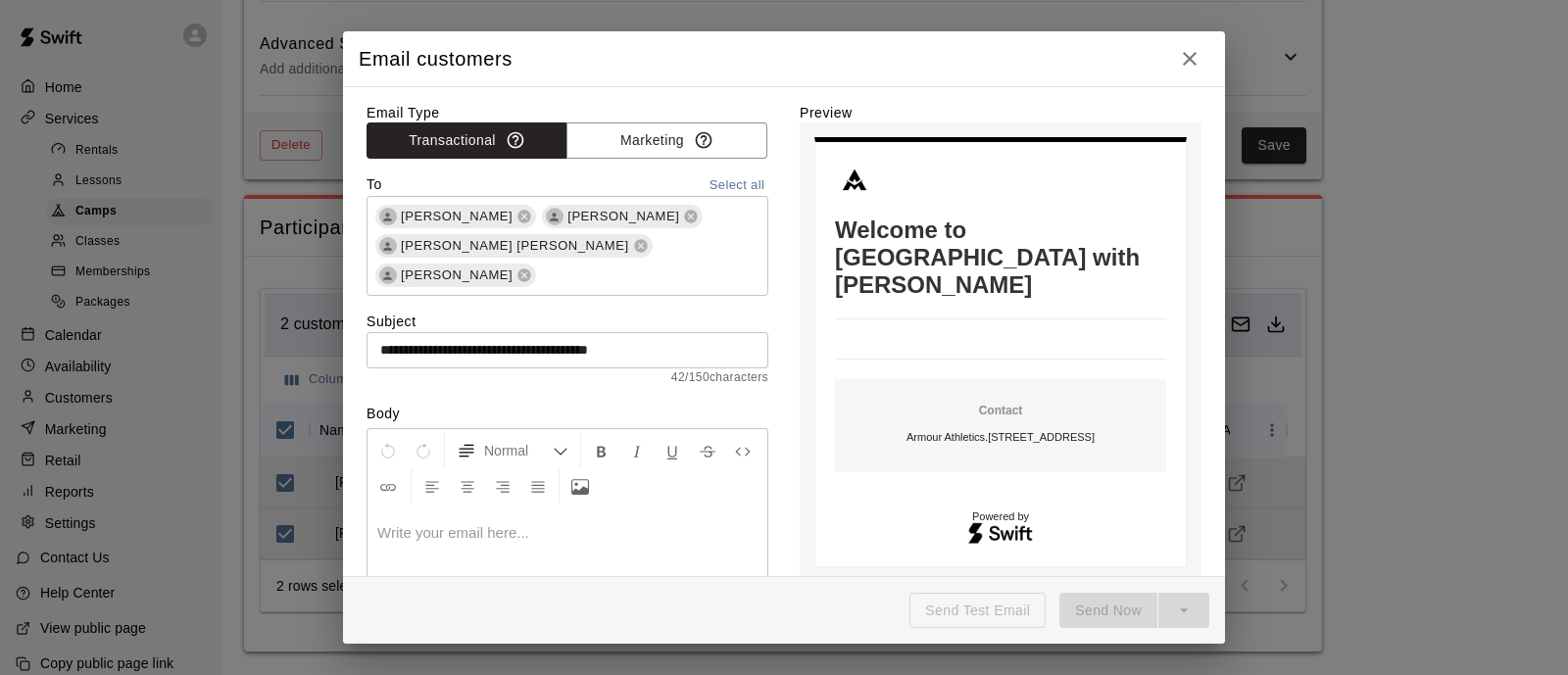
click at [587, 523] on p at bounding box center [567, 533] width 380 height 20
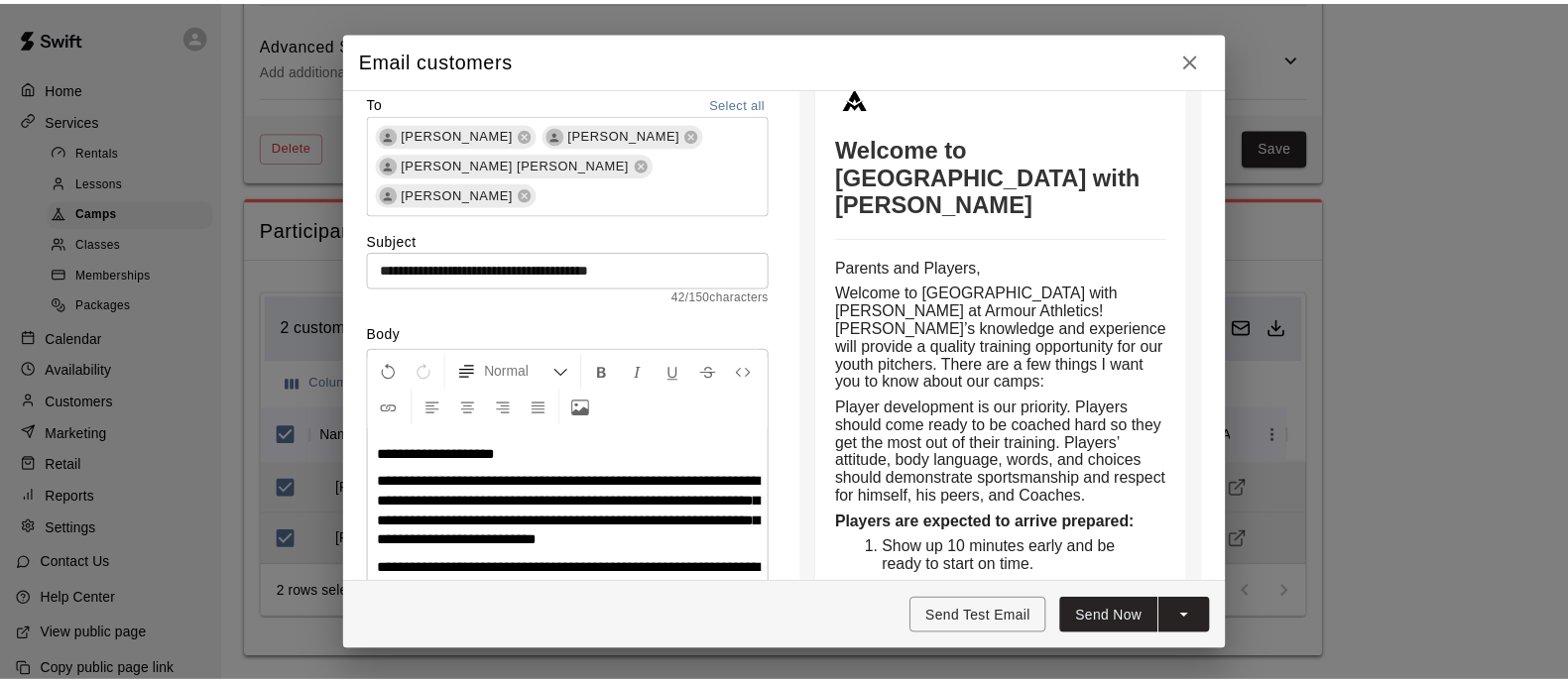
scroll to position [0, 0]
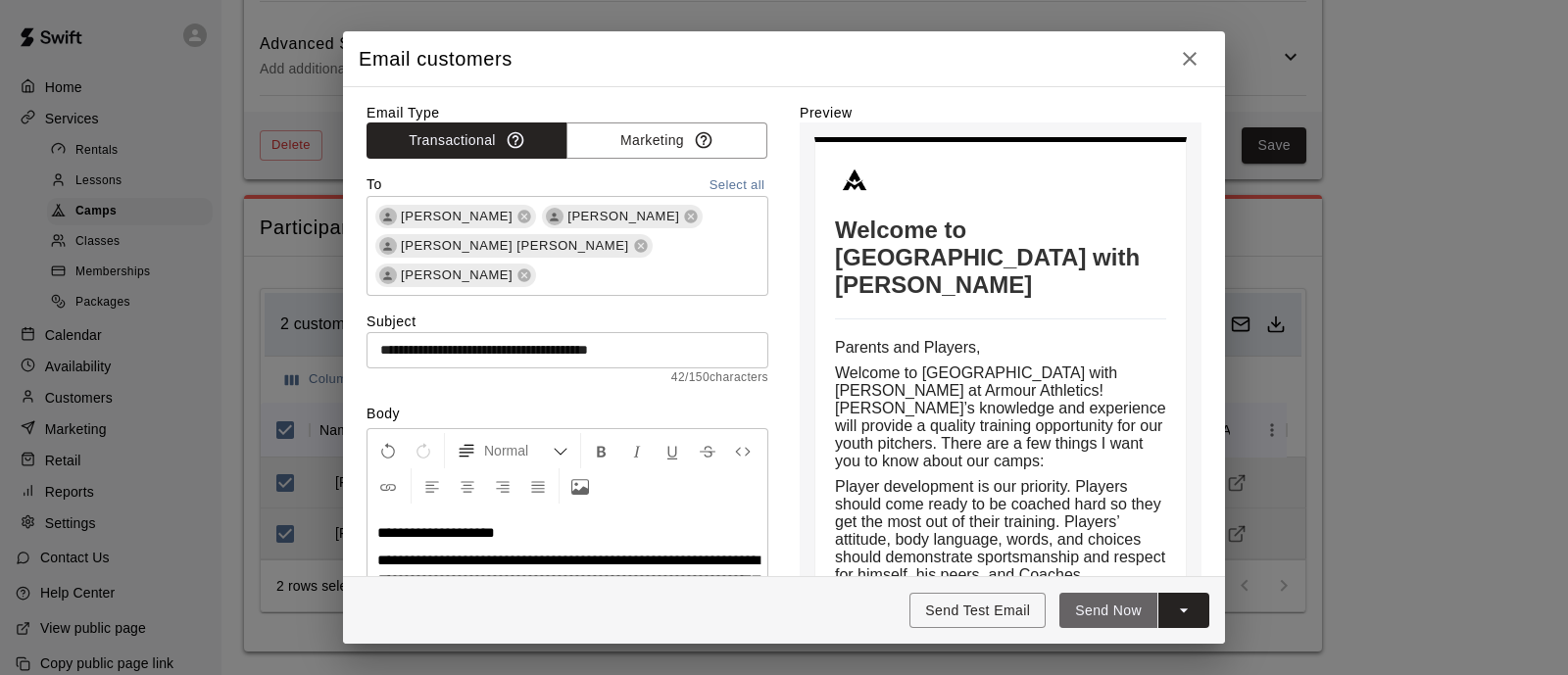
click at [1097, 607] on button "Send Now" at bounding box center [1107, 611] width 98 height 36
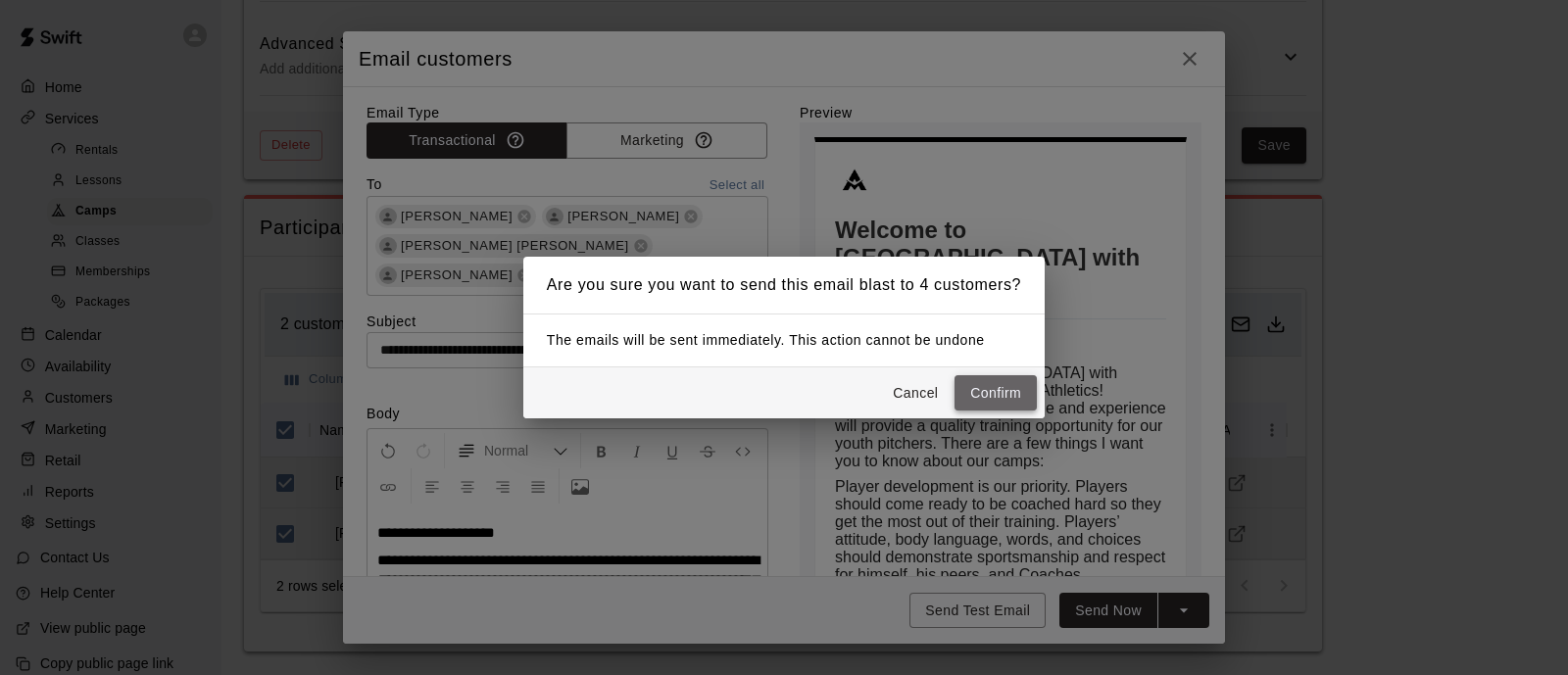
click at [990, 397] on button "Confirm" at bounding box center [996, 393] width 83 height 36
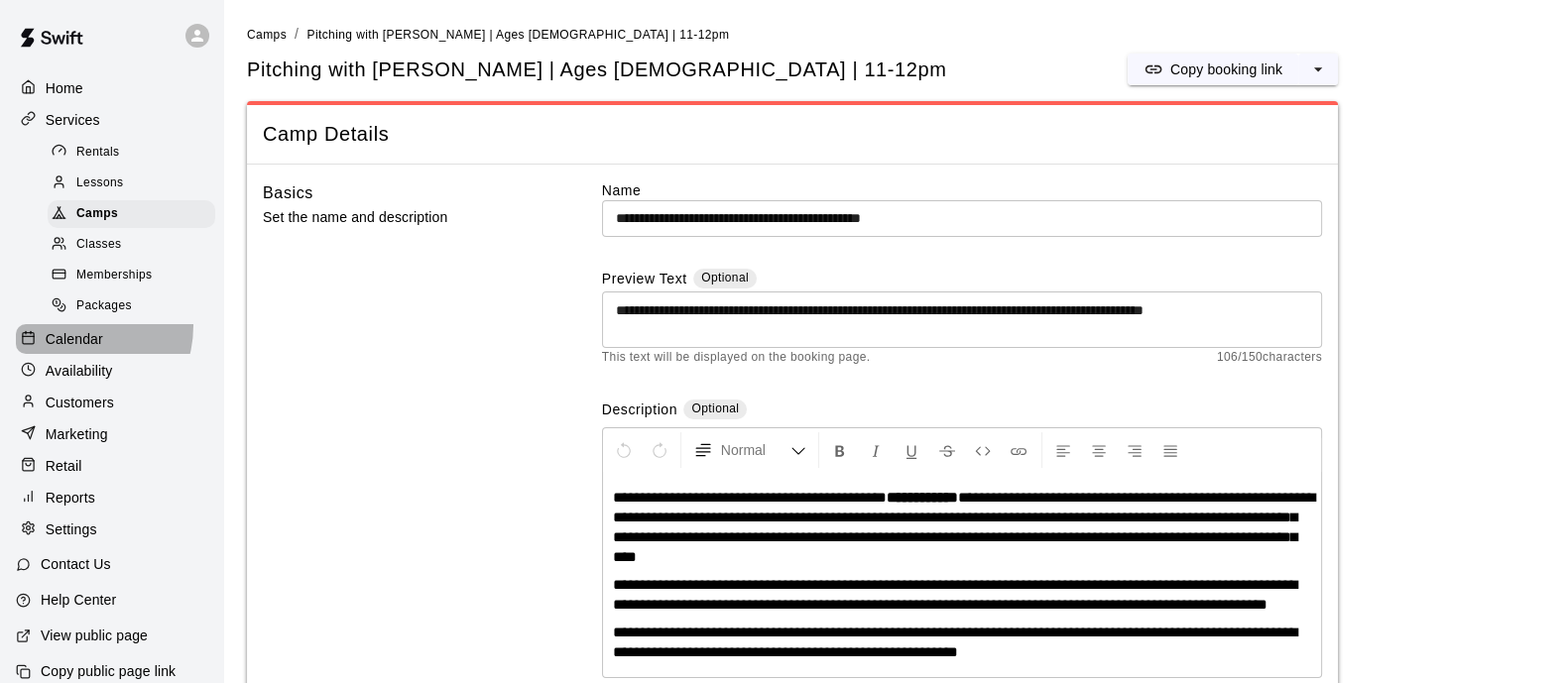
click at [69, 339] on div "Calendar" at bounding box center [112, 339] width 191 height 30
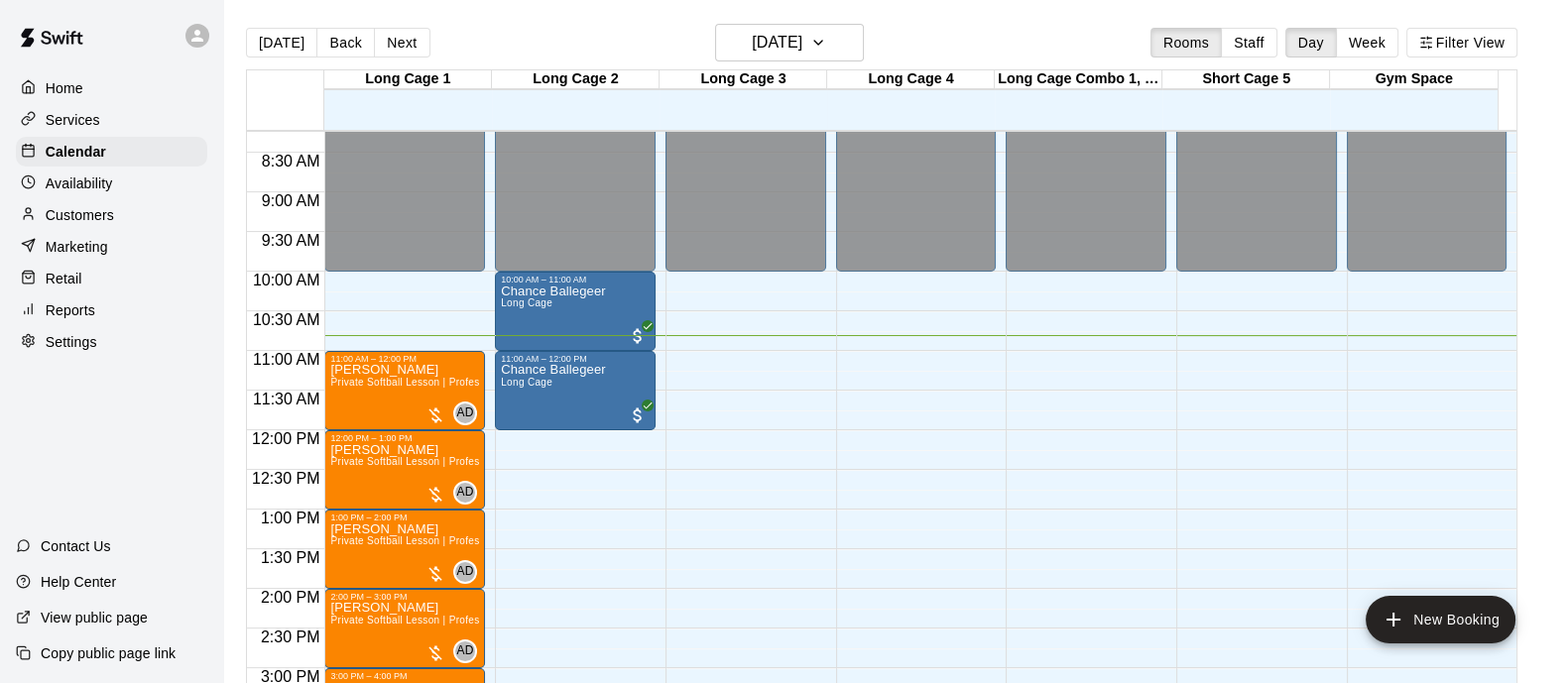
scroll to position [652, 0]
